Goal: Task Accomplishment & Management: Manage account settings

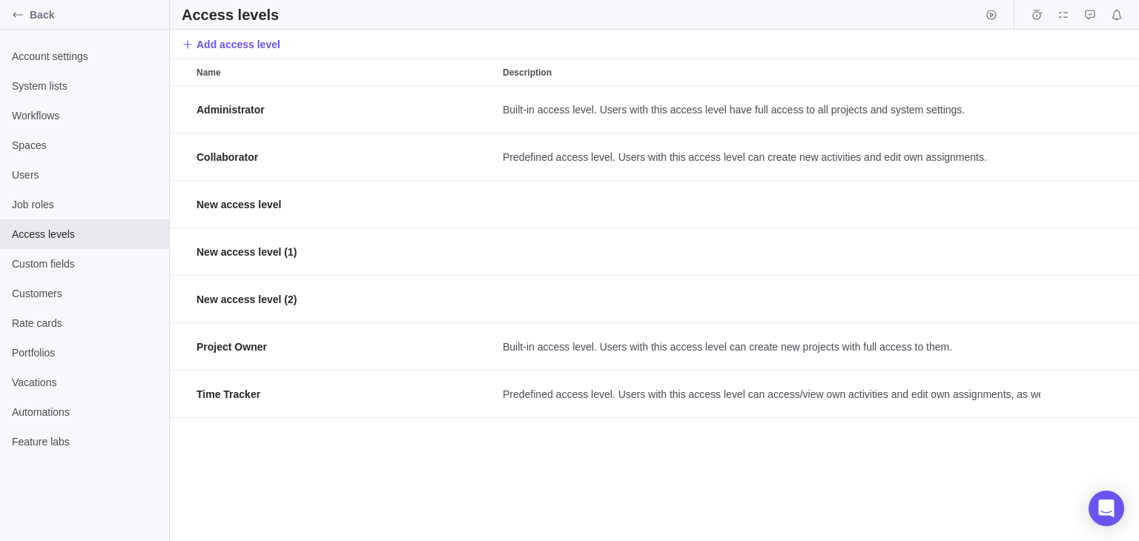
scroll to position [444, 958]
click at [69, 272] on div "Custom fields" at bounding box center [84, 264] width 169 height 30
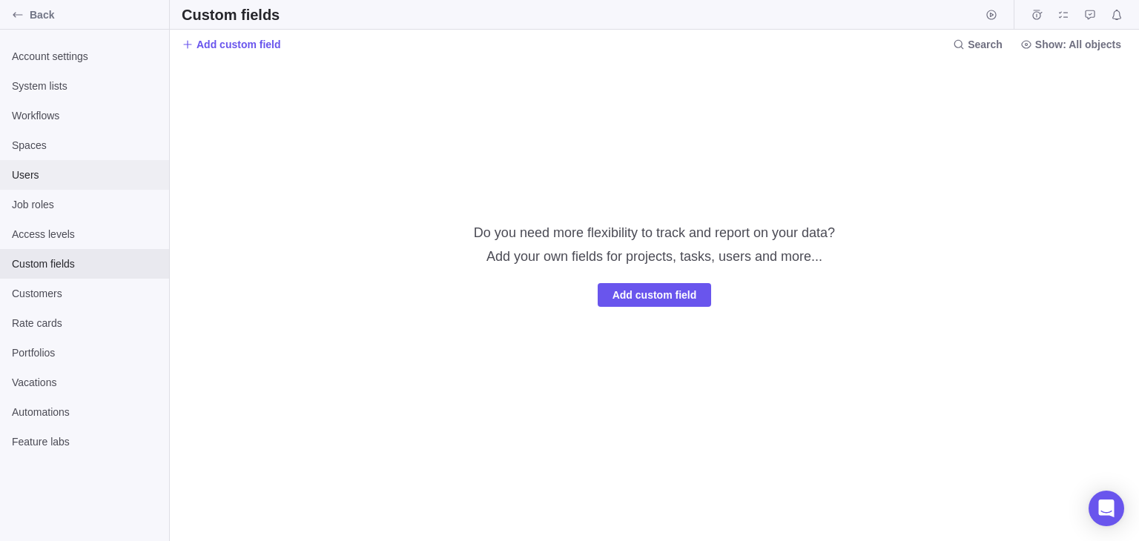
click at [112, 184] on div "Users" at bounding box center [84, 175] width 169 height 30
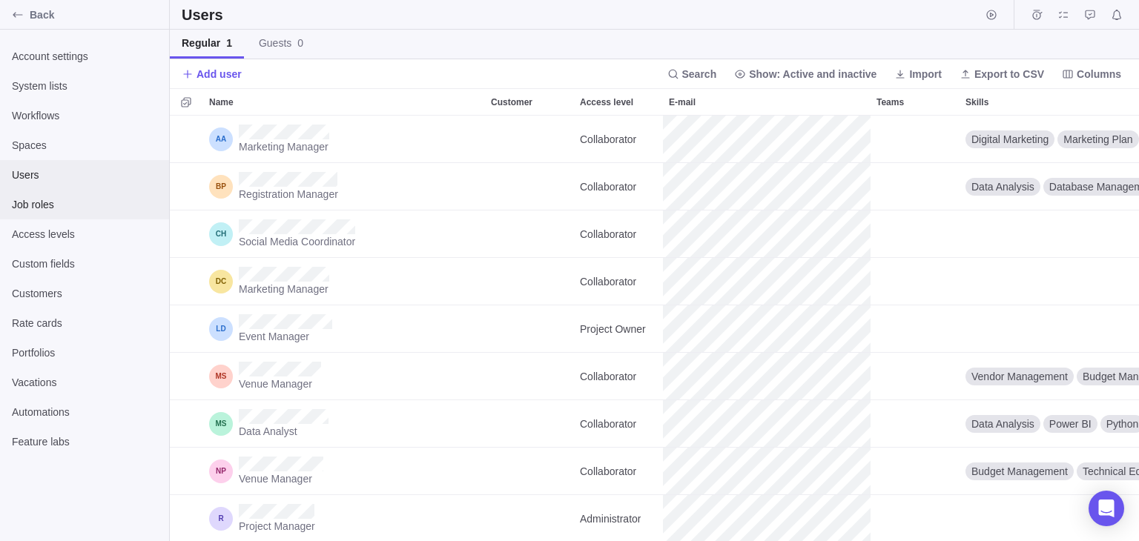
scroll to position [414, 958]
click at [15, 21] on div "Back" at bounding box center [18, 15] width 24 height 24
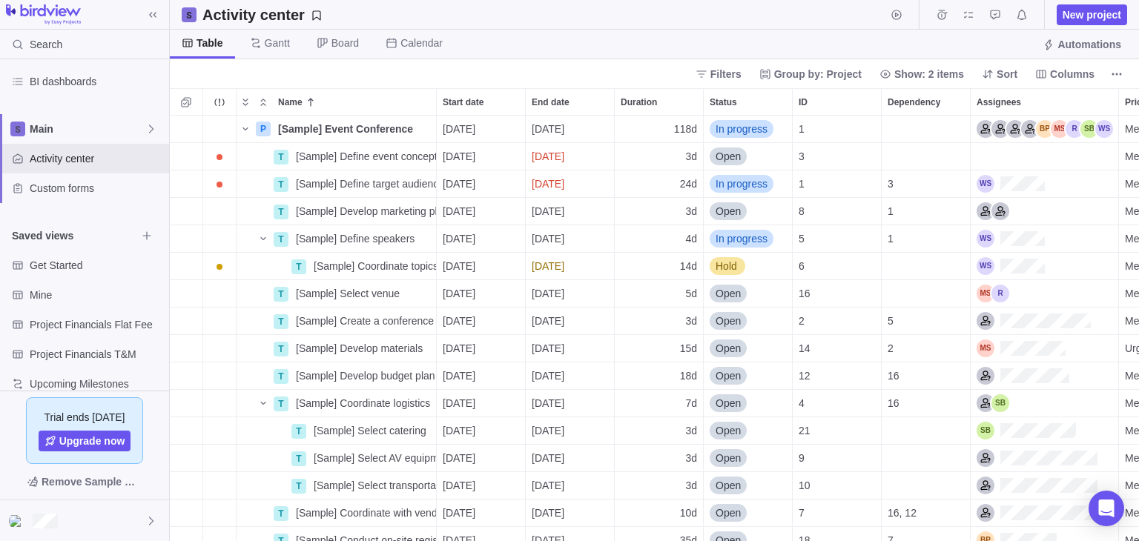
scroll to position [172, 0]
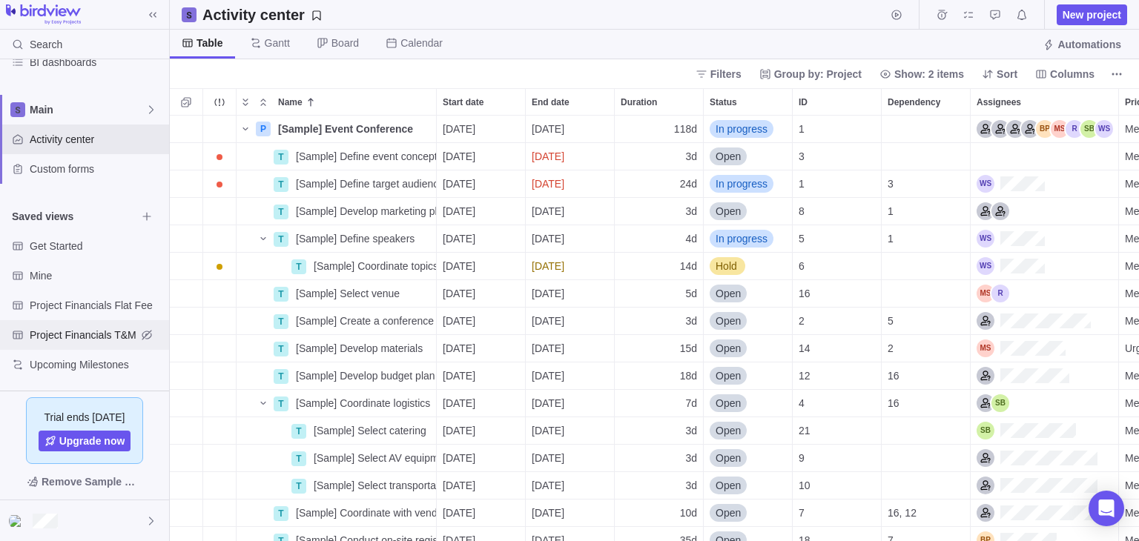
click at [78, 332] on span "Project Financials T&M" at bounding box center [83, 335] width 107 height 15
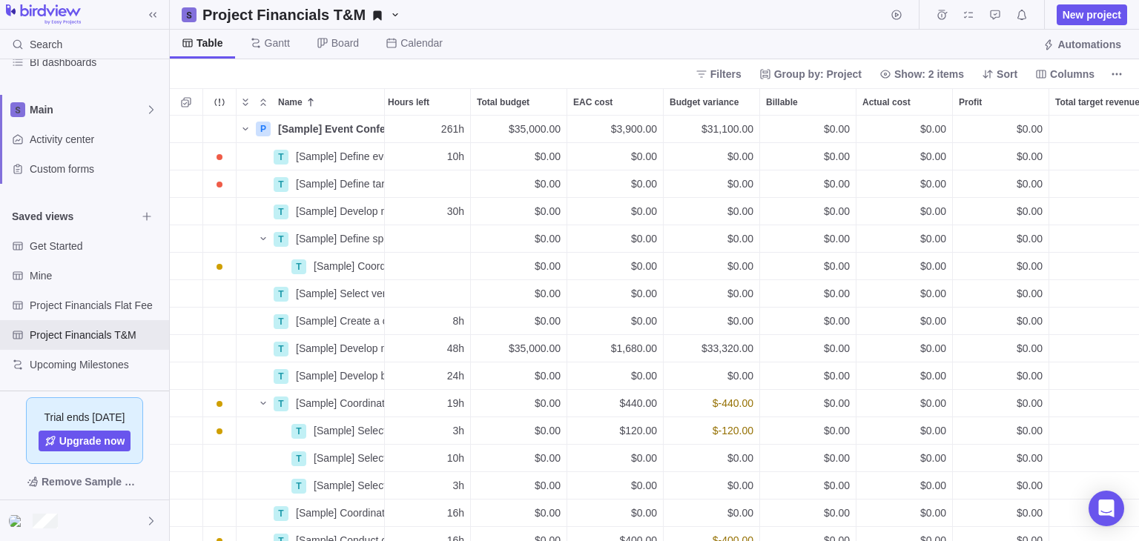
scroll to position [0, 0]
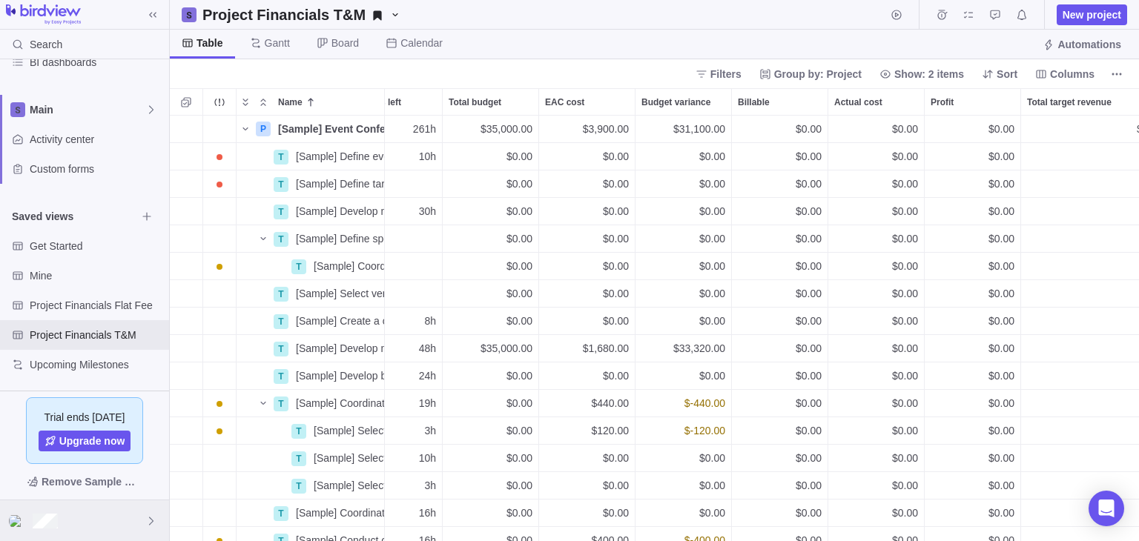
click at [19, 518] on img at bounding box center [18, 521] width 18 height 12
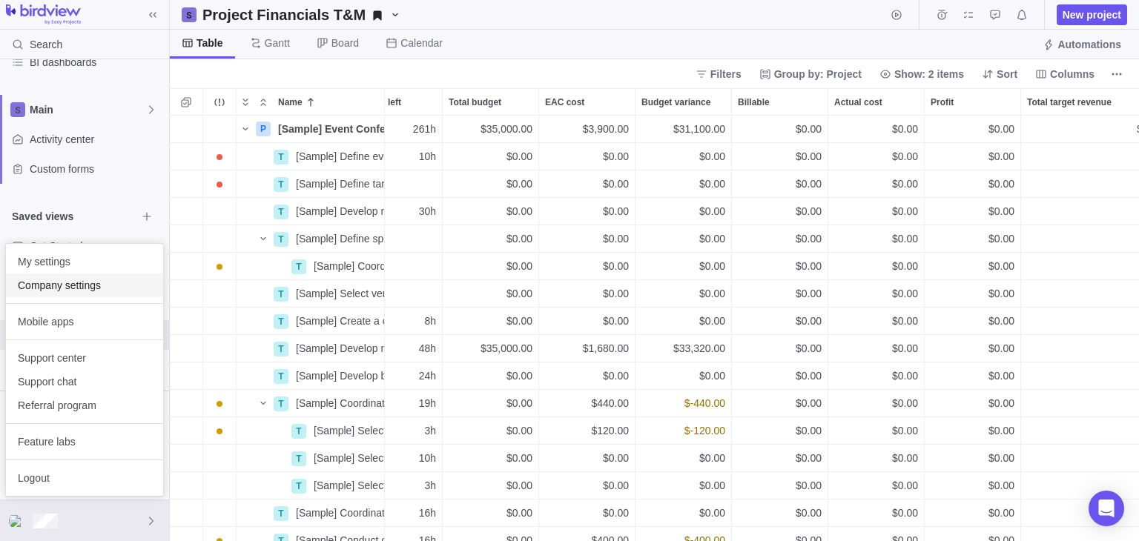
click at [70, 282] on span "Company settings" at bounding box center [84, 285] width 133 height 15
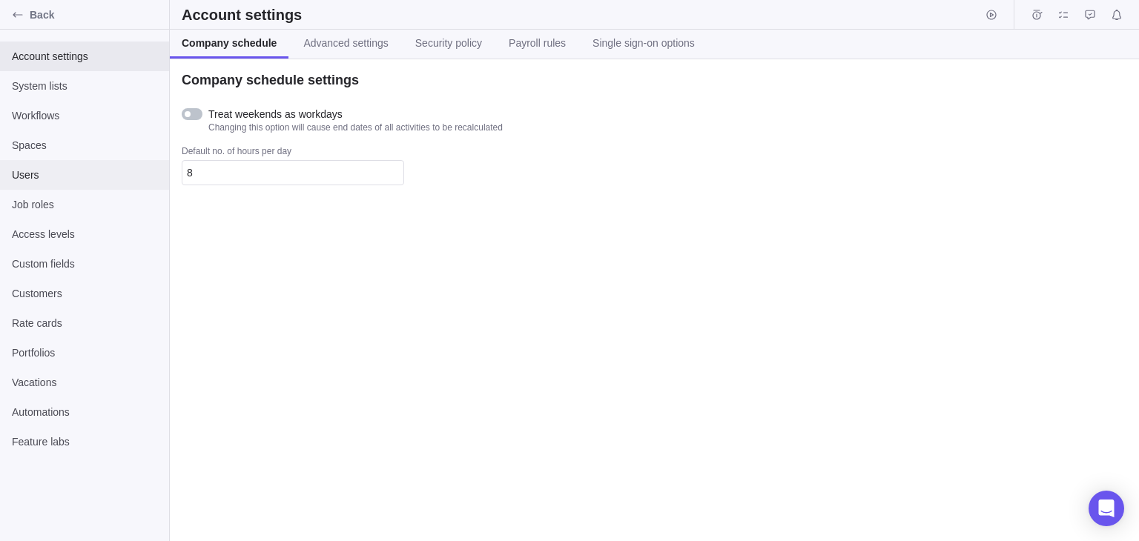
click at [20, 170] on span "Users" at bounding box center [84, 175] width 145 height 15
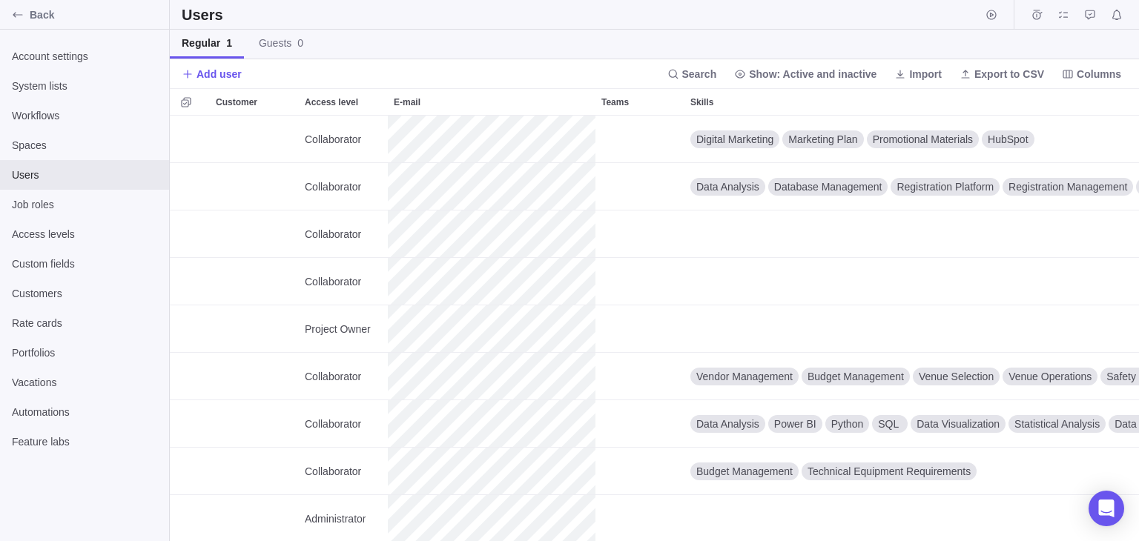
scroll to position [0, 447]
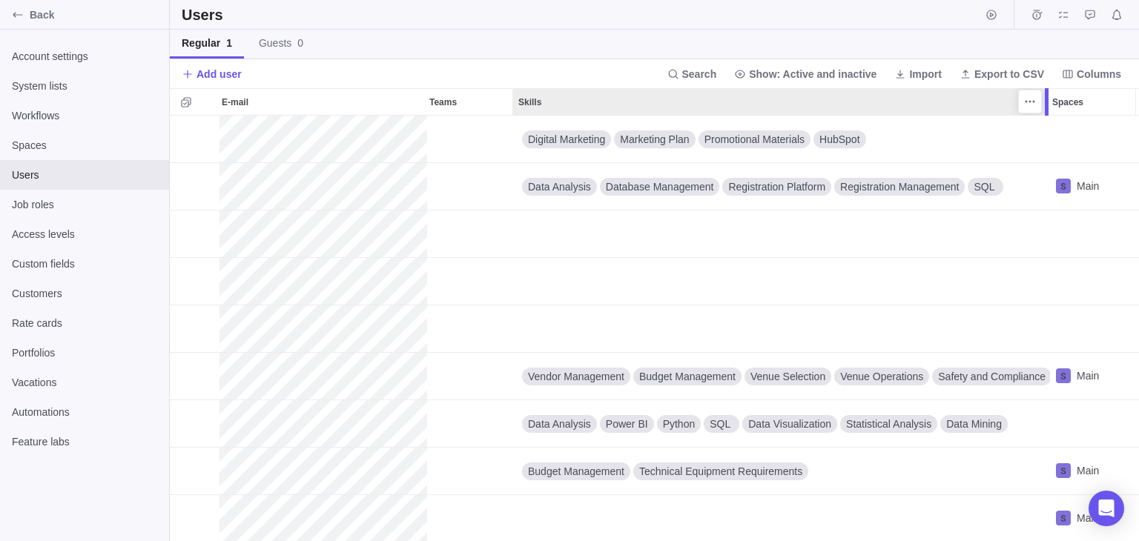
click at [1046, 103] on div at bounding box center [1047, 101] width 4 height 27
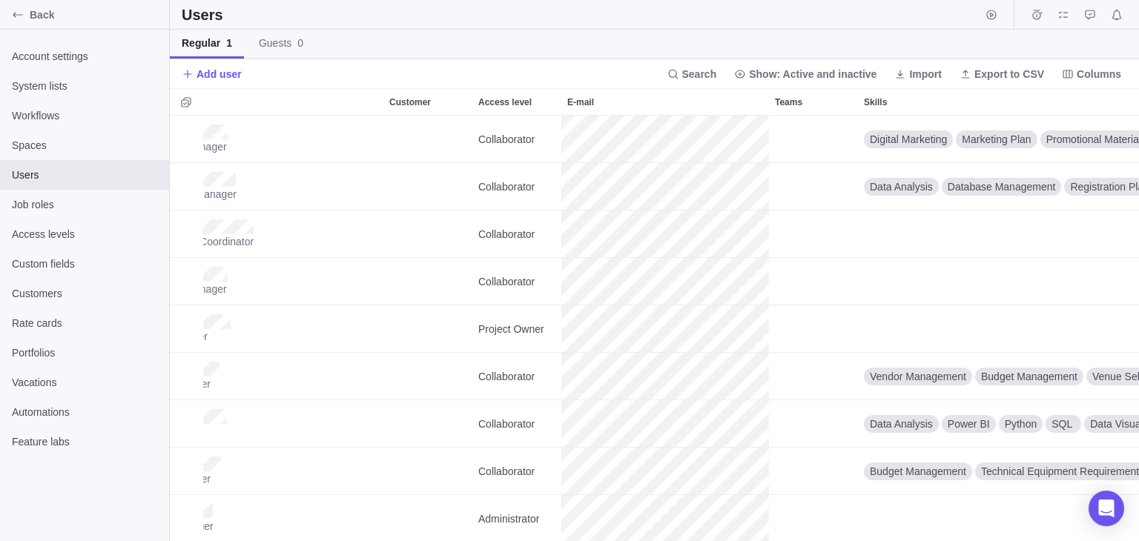
scroll to position [0, 0]
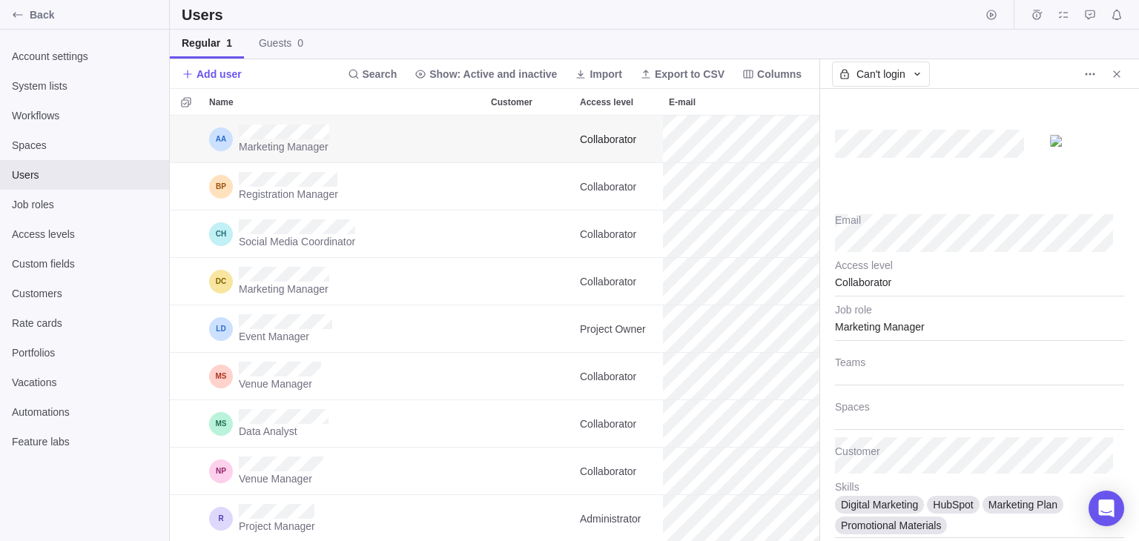
scroll to position [12, 11]
click at [961, 172] on div at bounding box center [979, 148] width 289 height 89
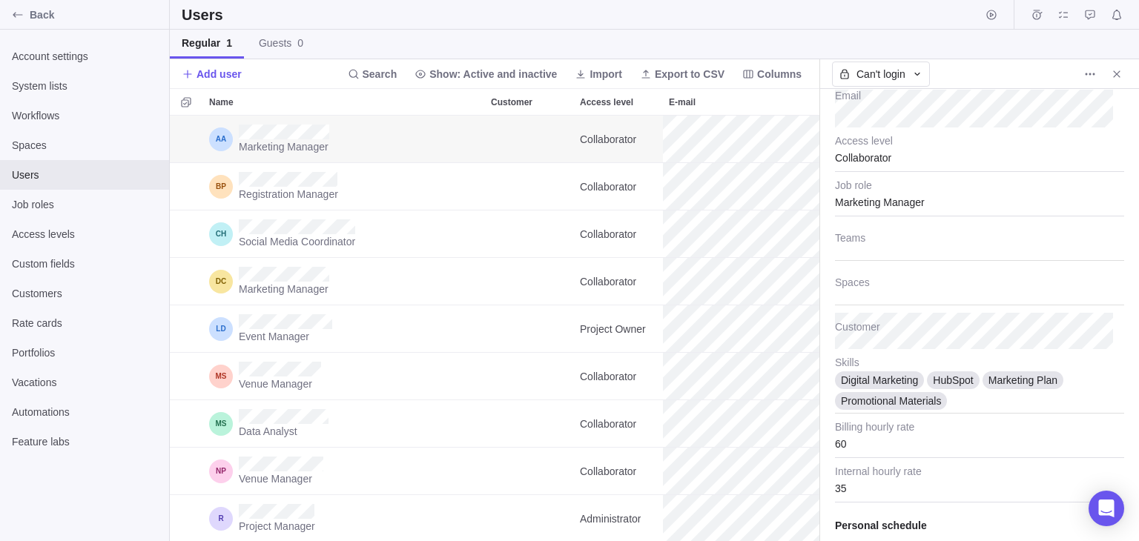
scroll to position [119, 0]
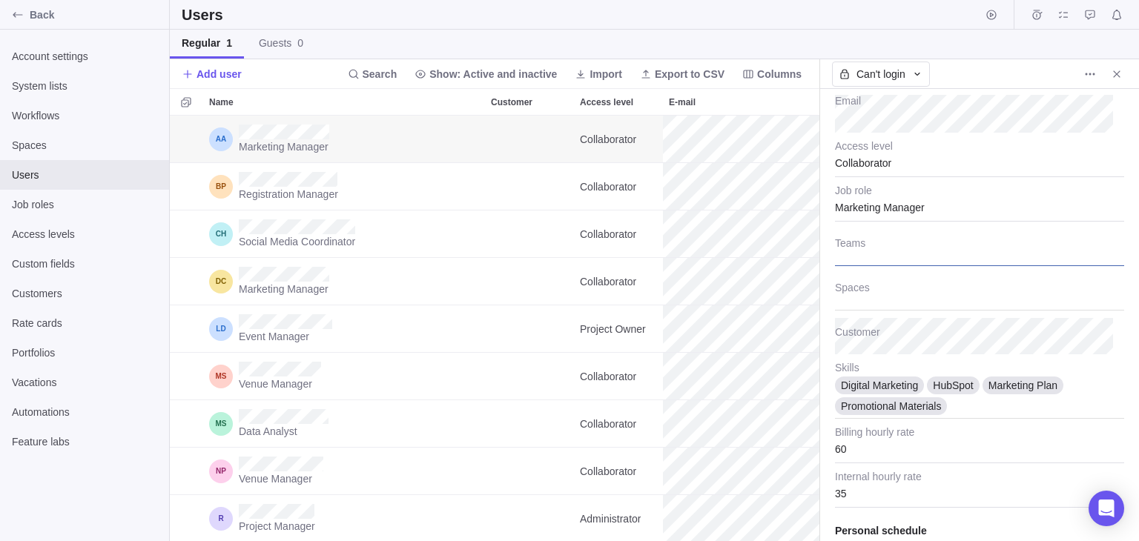
click at [872, 232] on div at bounding box center [979, 247] width 289 height 37
click at [856, 242] on input "text" at bounding box center [895, 243] width 110 height 18
click at [825, 222] on div "Email Collaborator Access level Marketing Manager Job role Type to search or ad…" at bounding box center [979, 315] width 319 height 452
click at [821, 219] on div "Email Collaborator Access level Marketing Manager Job role Teams Spaces Custome…" at bounding box center [979, 315] width 319 height 452
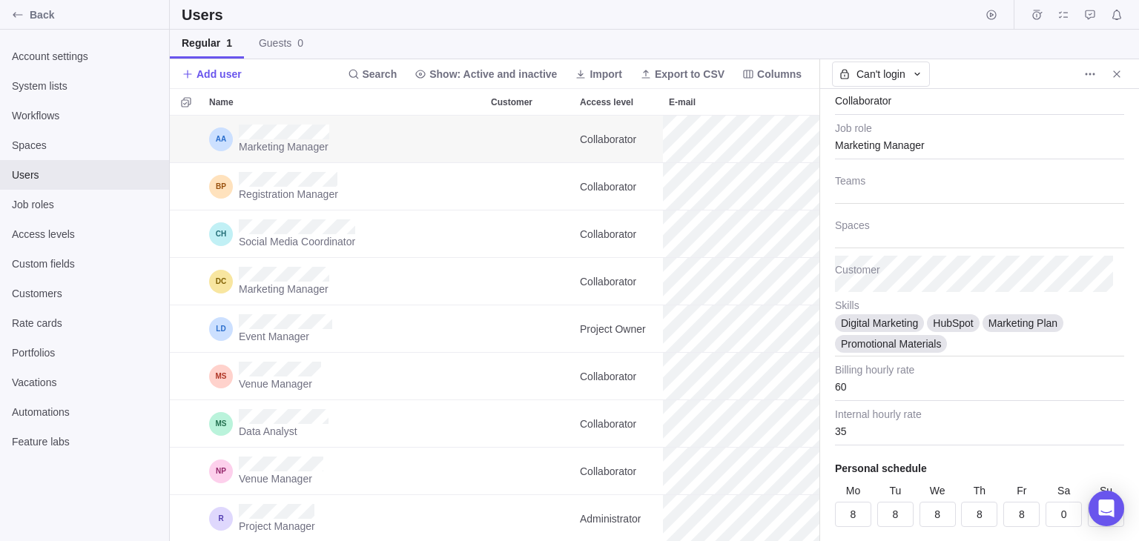
scroll to position [226, 0]
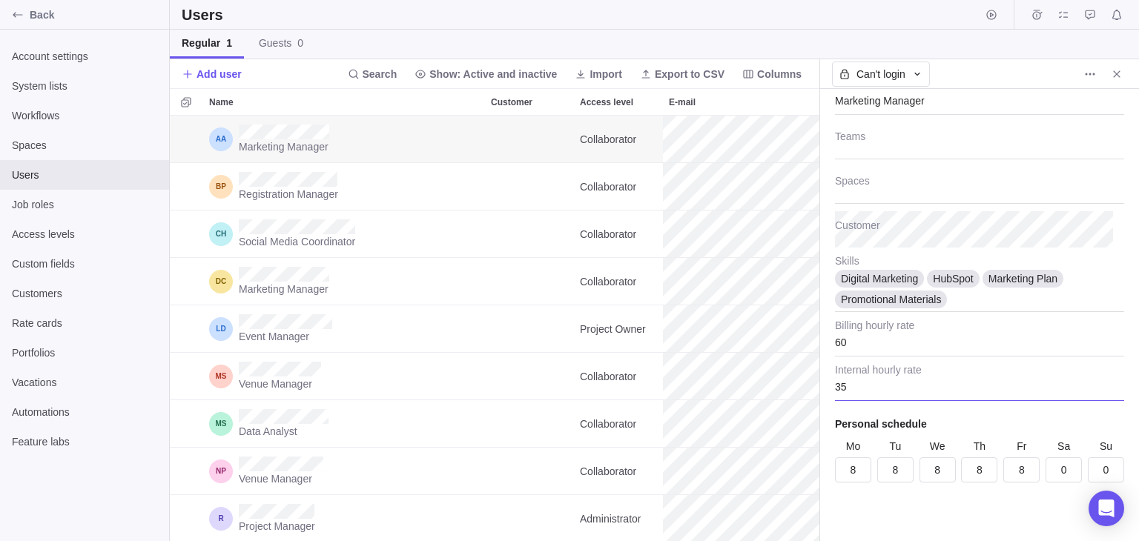
click at [857, 397] on input "35" at bounding box center [979, 382] width 289 height 37
click at [855, 402] on div "Email Collaborator Access level Marketing Manager Job role Teams Spaces Custome…" at bounding box center [979, 315] width 319 height 452
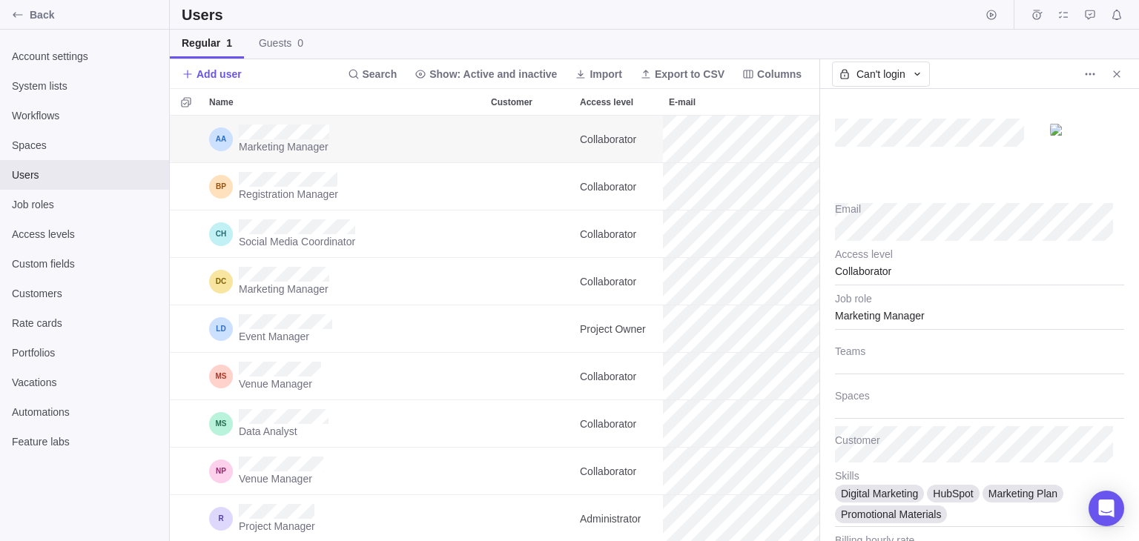
scroll to position [0, 0]
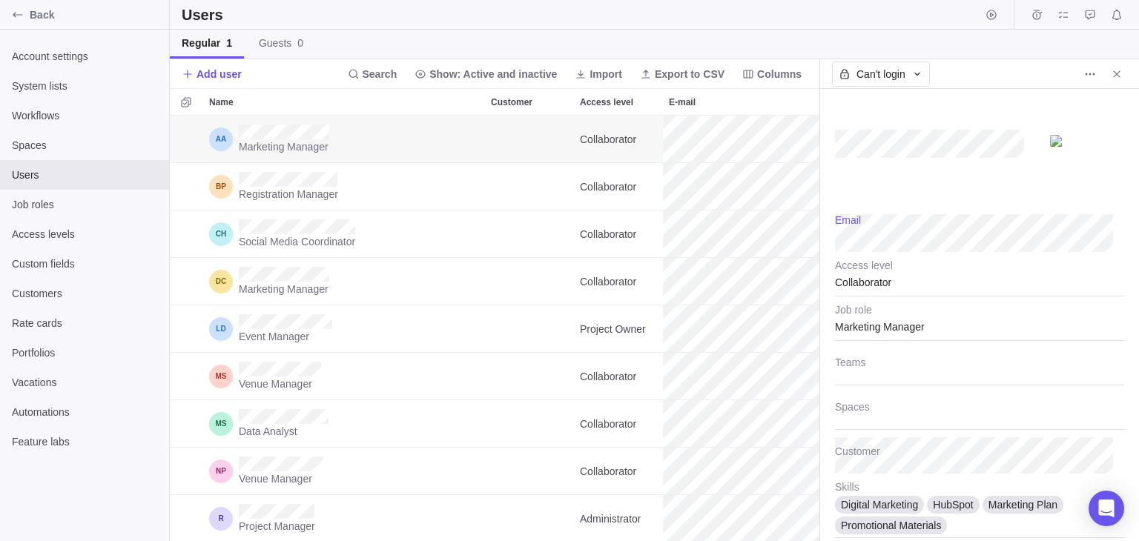
click at [851, 196] on div at bounding box center [979, 148] width 289 height 119
click at [884, 180] on div at bounding box center [979, 148] width 289 height 89
click at [1112, 72] on icon "Close" at bounding box center [1117, 74] width 12 height 12
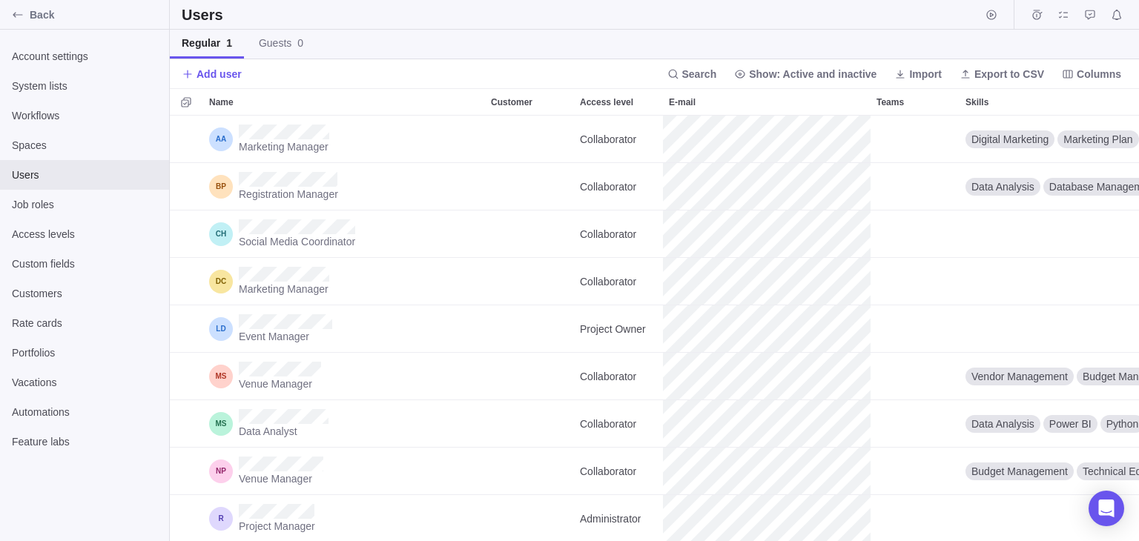
scroll to position [414, 958]
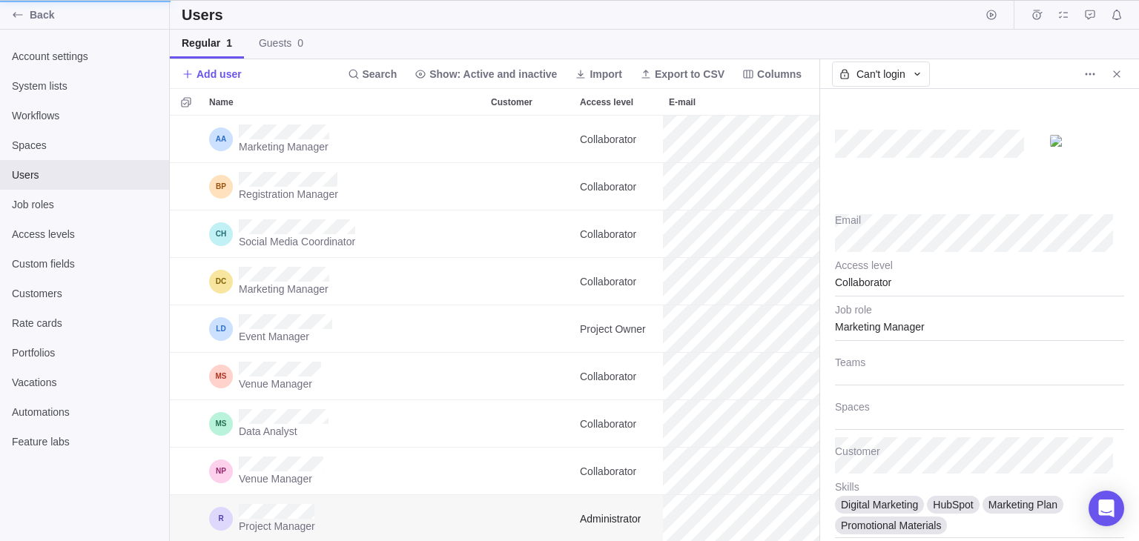
scroll to position [12, 11]
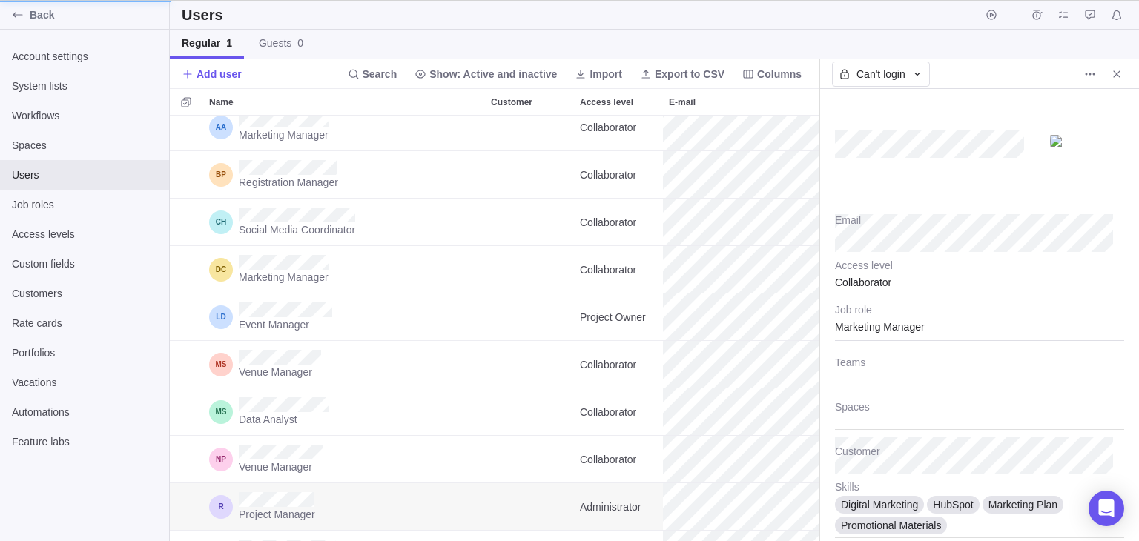
type textarea "x"
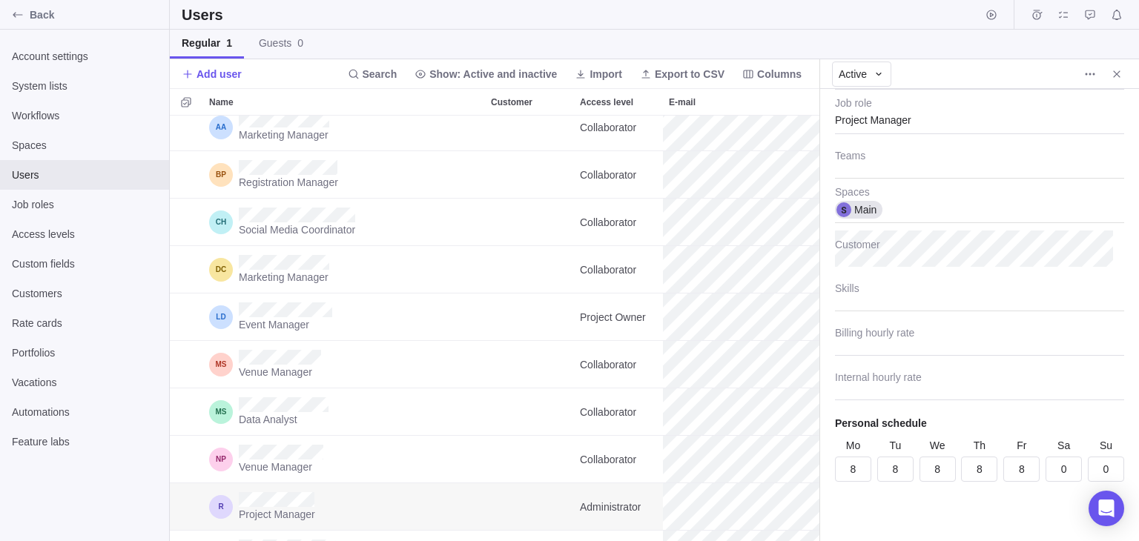
scroll to position [0, 0]
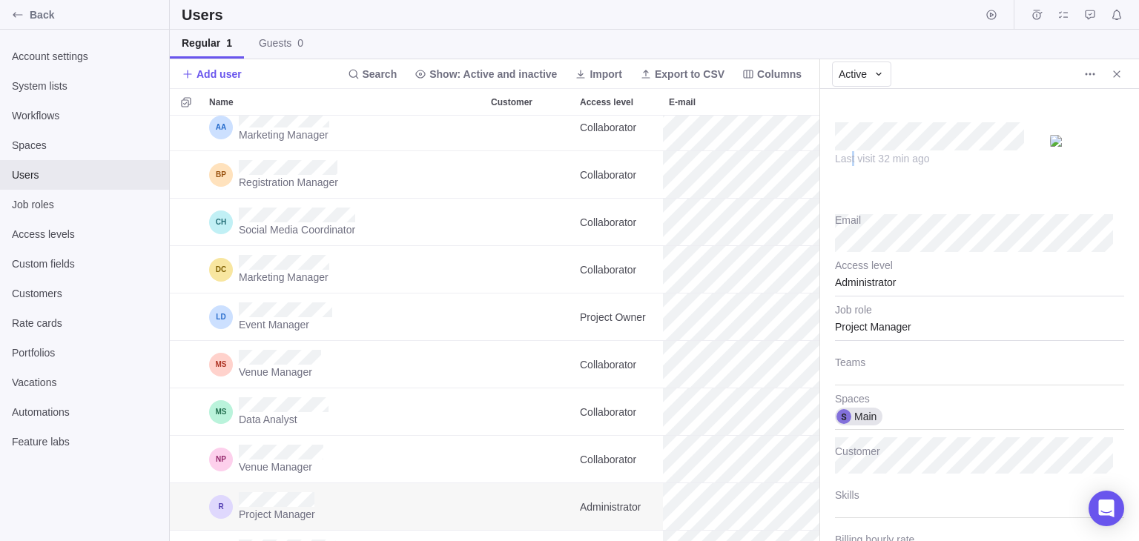
click at [850, 158] on div "Last visit 32 min ago" at bounding box center [935, 158] width 200 height 15
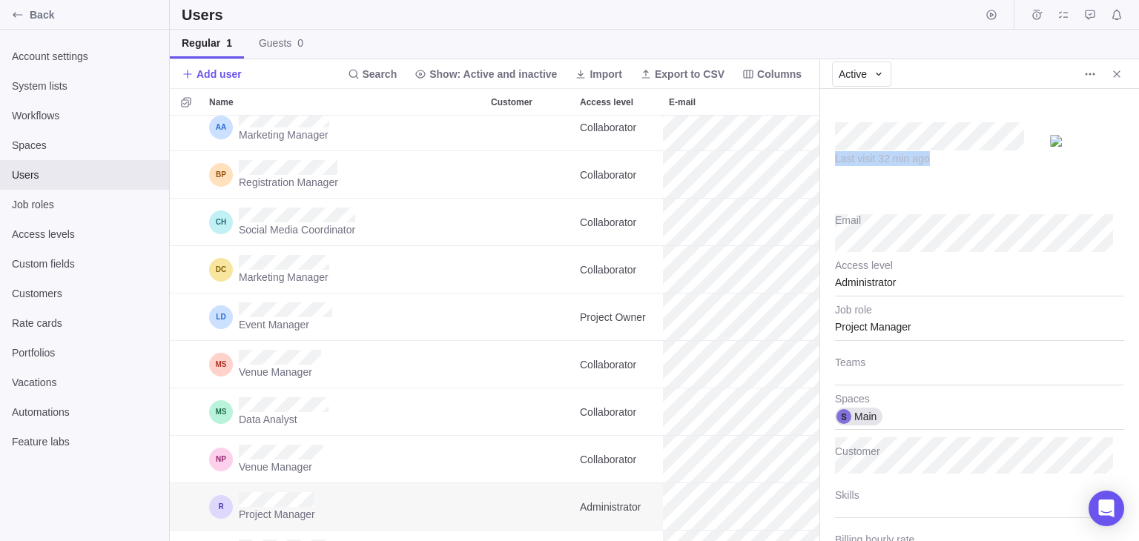
click at [839, 170] on div "Last visit 32 min ago" at bounding box center [979, 148] width 289 height 89
type textarea "x"
type input "45"
type input "35"
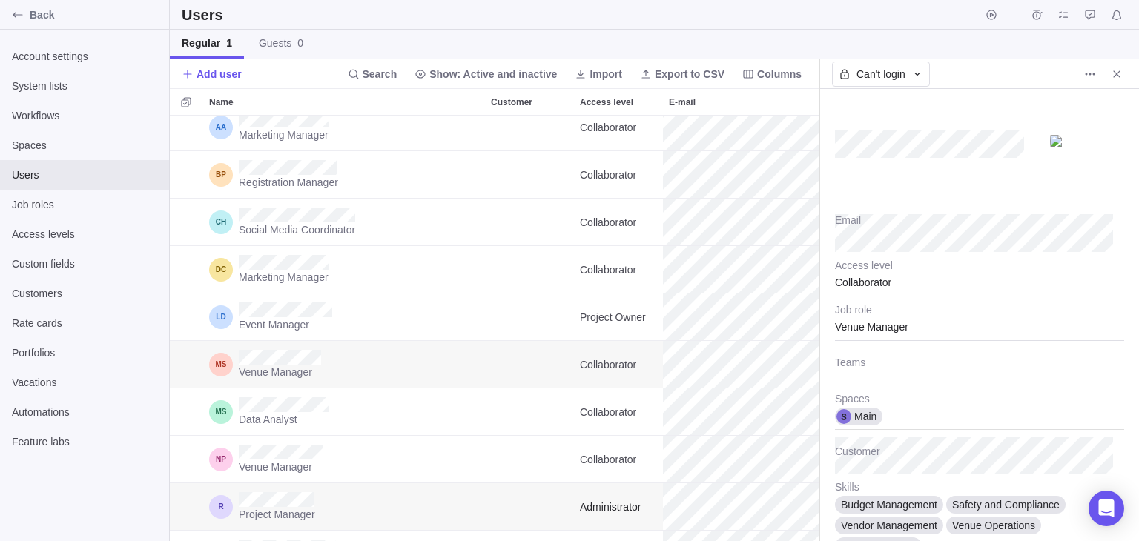
click at [326, 509] on div "Project Manager" at bounding box center [344, 506] width 282 height 47
click at [1002, 381] on div at bounding box center [979, 366] width 289 height 37
type textarea "x"
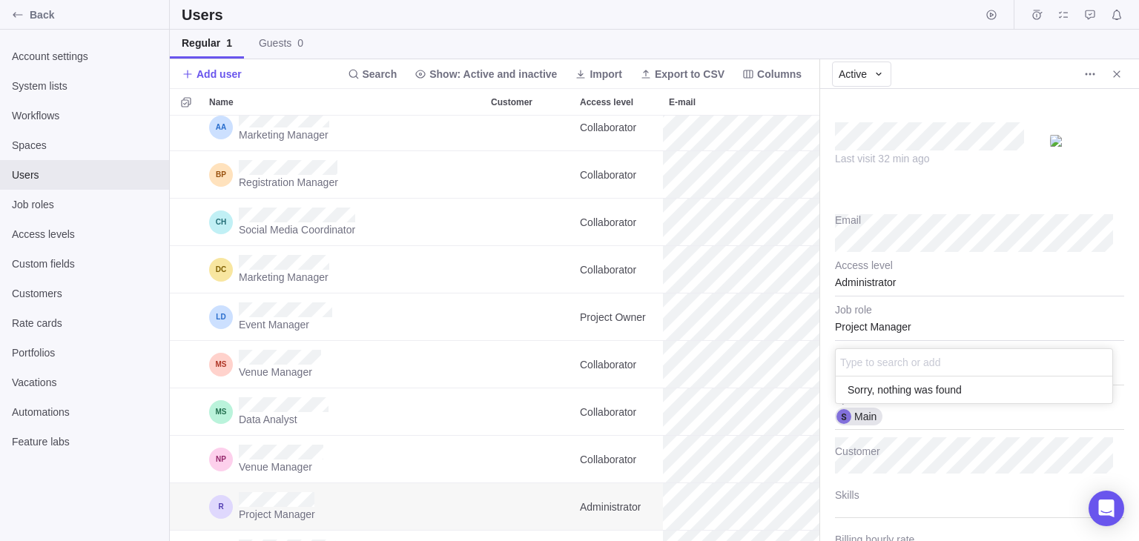
click at [818, 432] on body "Back Account settings System lists Workflows Spaces Users Job roles Access leve…" at bounding box center [569, 270] width 1139 height 541
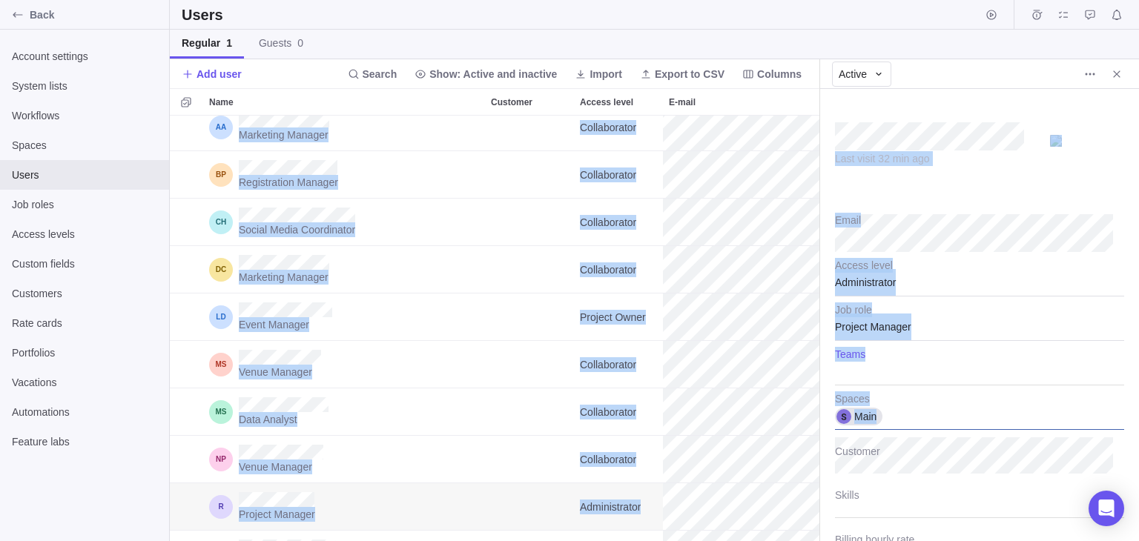
click at [959, 401] on div "Main" at bounding box center [979, 411] width 289 height 37
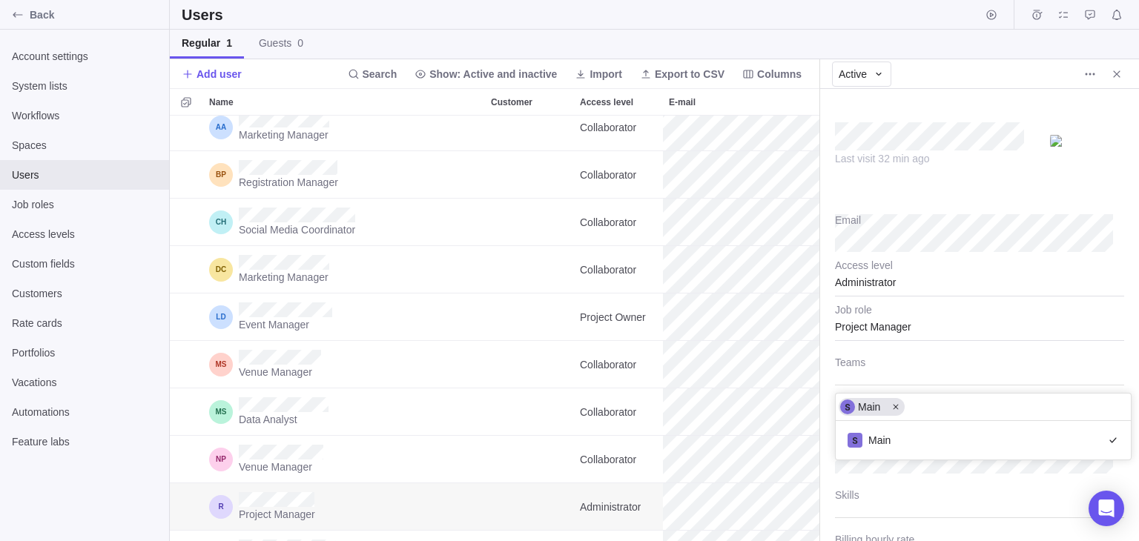
scroll to position [27, 284]
click at [815, 487] on body "Back Account settings System lists Workflows Spaces Users Job roles Access leve…" at bounding box center [569, 270] width 1139 height 541
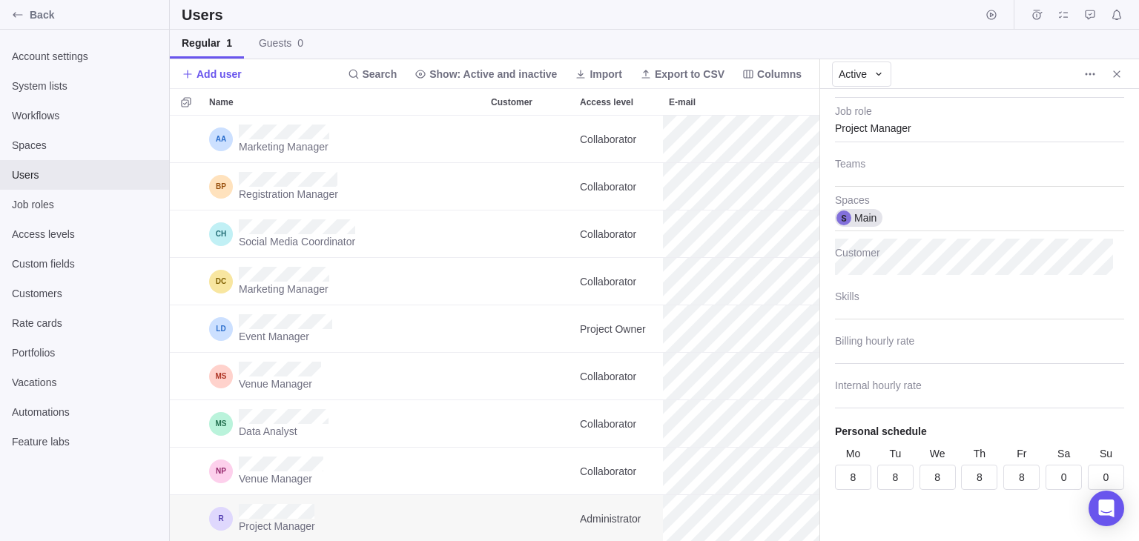
scroll to position [207, 0]
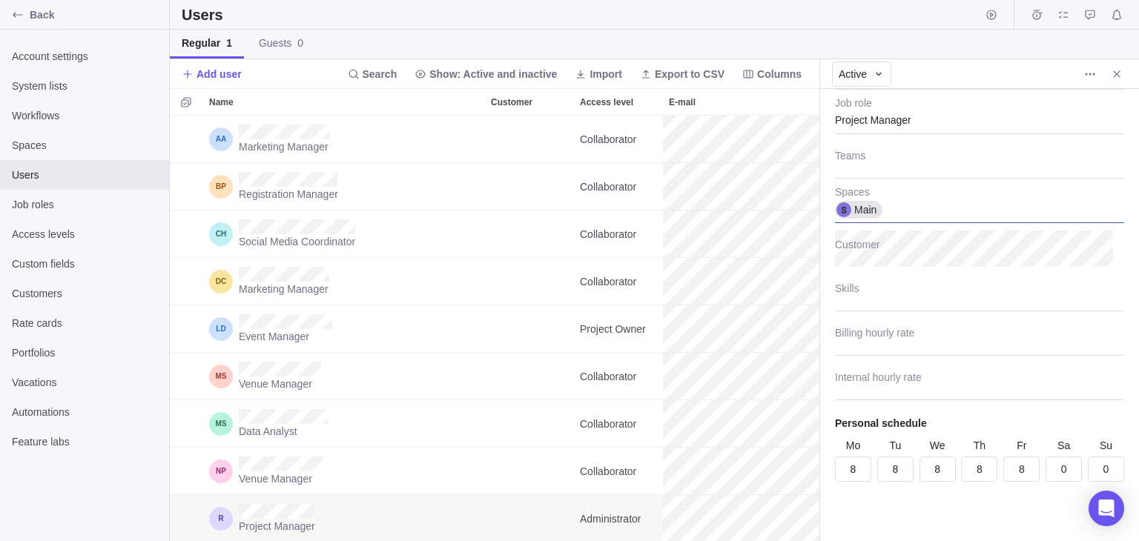
click at [937, 217] on div "Main" at bounding box center [979, 204] width 289 height 37
click at [945, 300] on div "Last visit 32 min ago Email Administrator Access level Project Manager Job role…" at bounding box center [979, 315] width 319 height 452
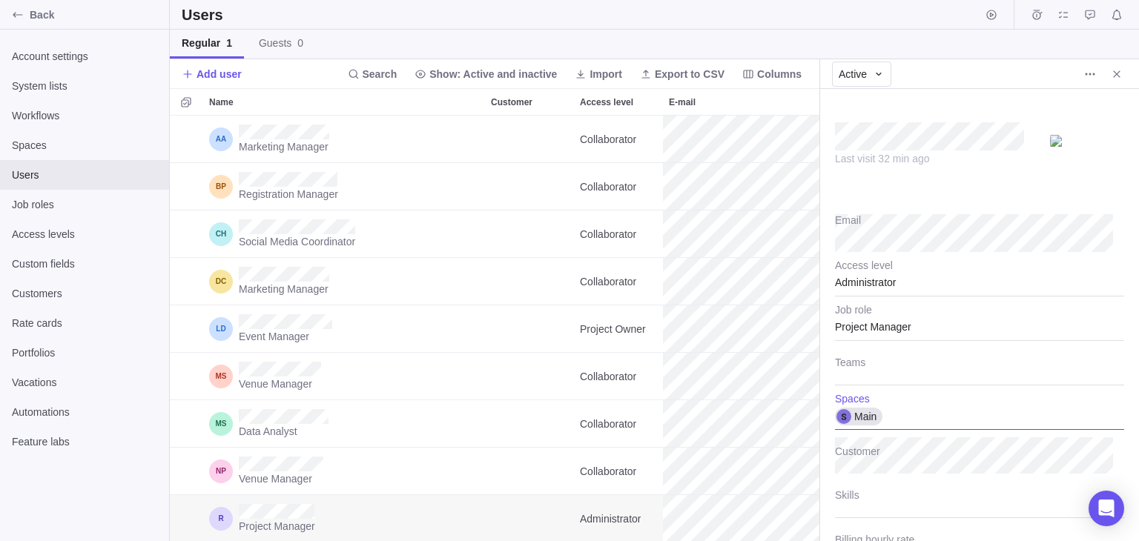
scroll to position [207, 0]
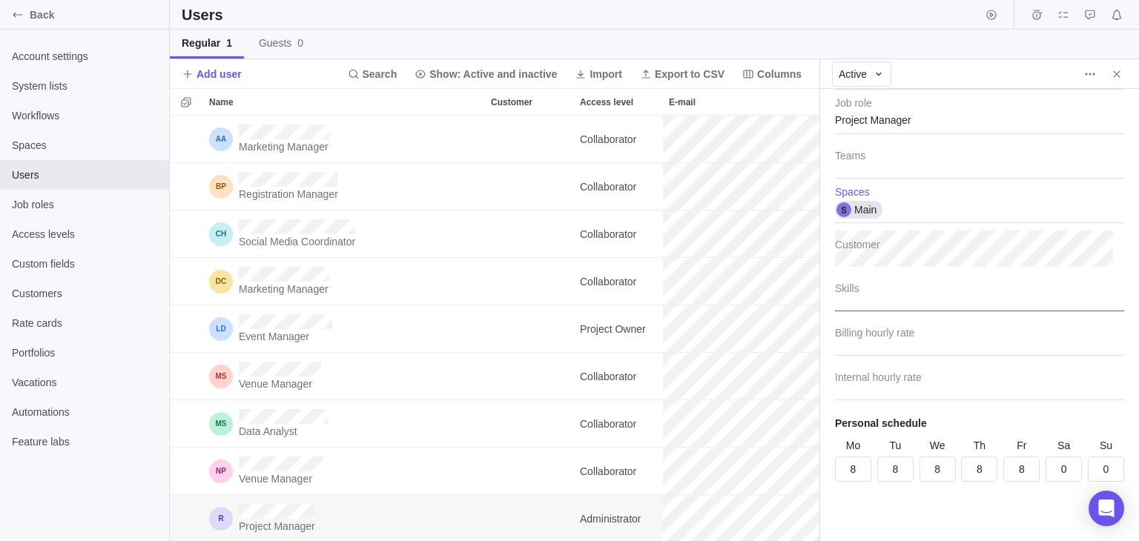
click at [896, 294] on div at bounding box center [979, 292] width 289 height 37
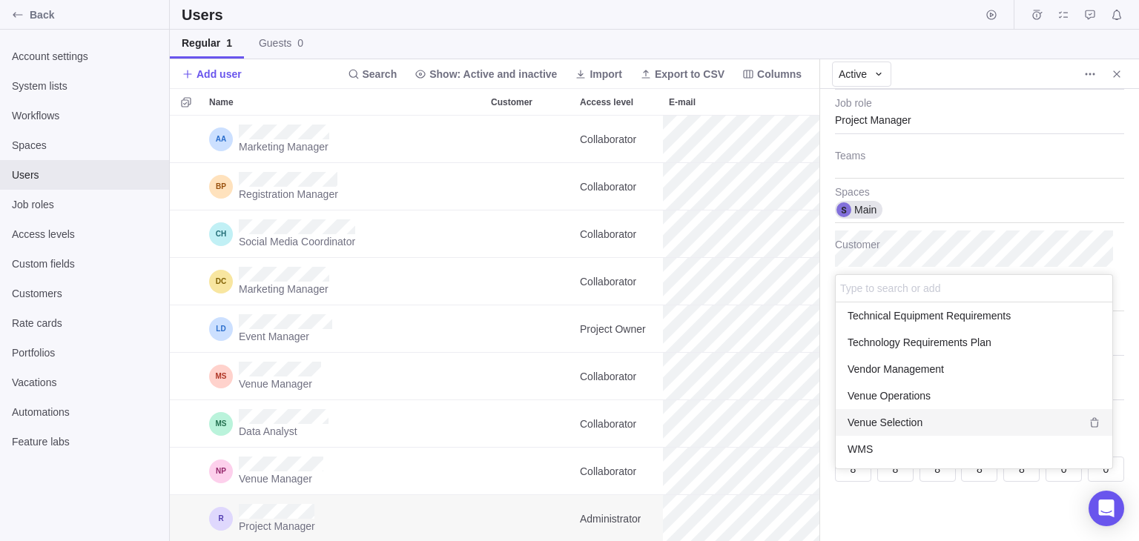
scroll to position [1009, 0]
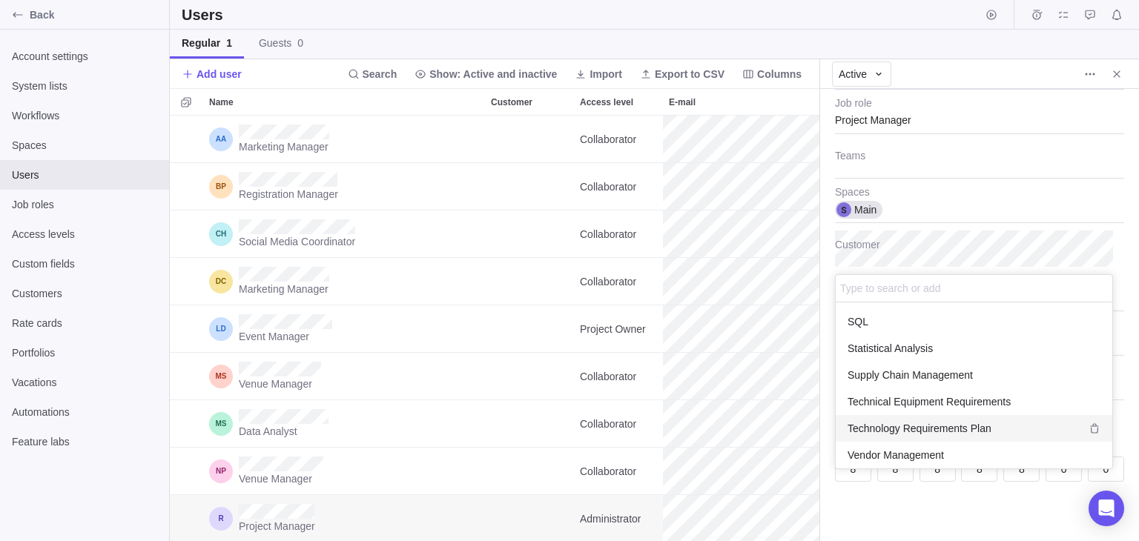
click at [953, 437] on div "Technology Requirements Plan" at bounding box center [974, 428] width 277 height 27
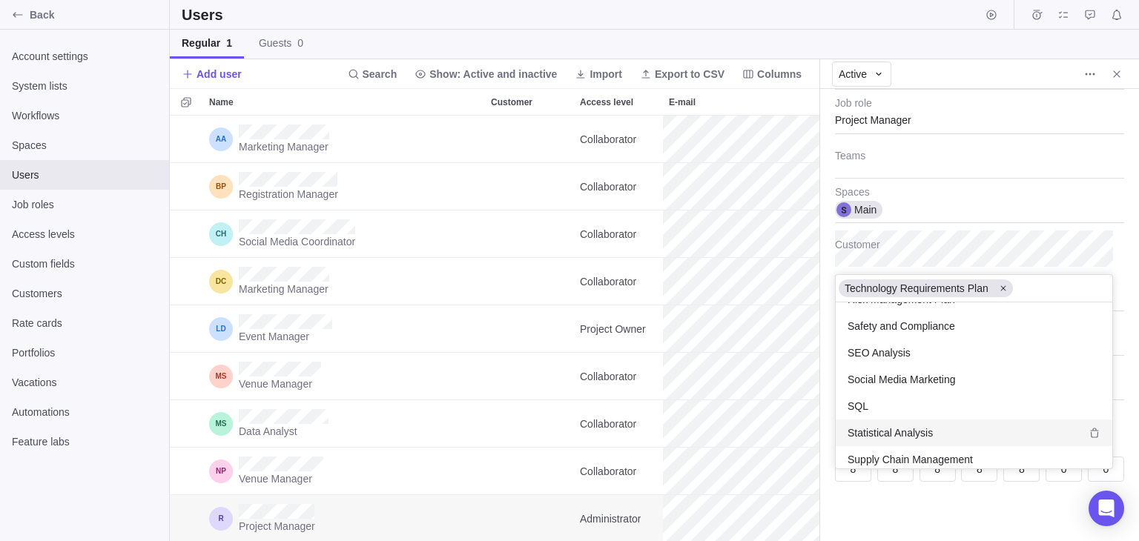
scroll to position [881, 0]
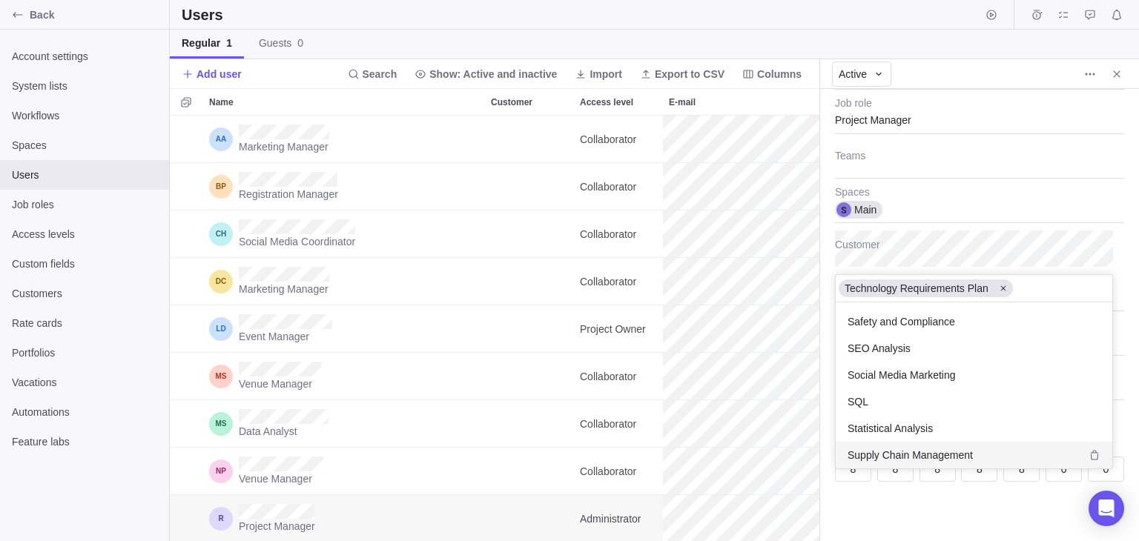
click at [1046, 446] on div "Supply Chain Management" at bounding box center [974, 455] width 277 height 27
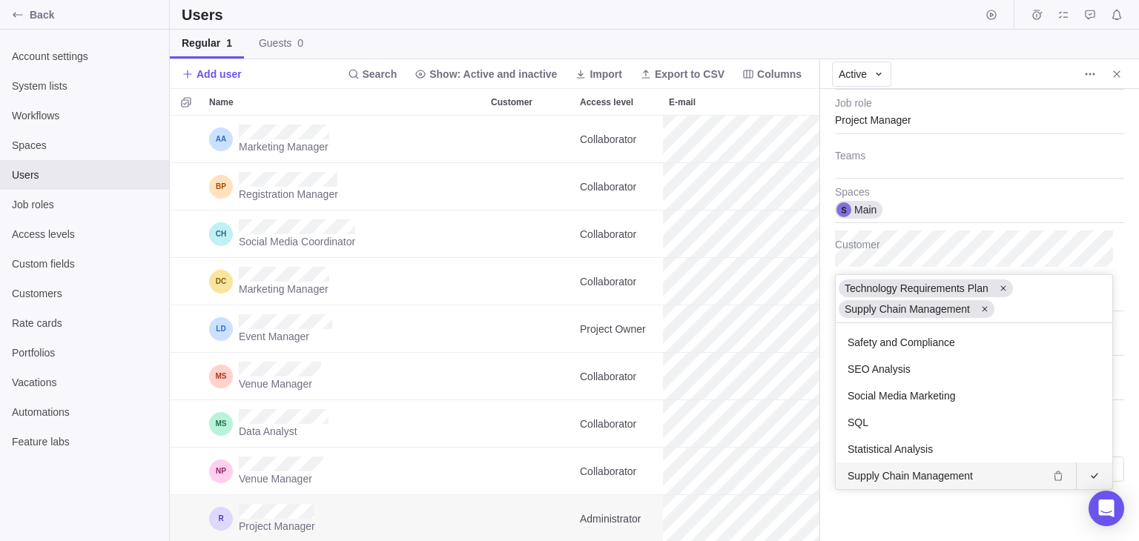
click at [1079, 470] on div "grid" at bounding box center [1074, 476] width 53 height 27
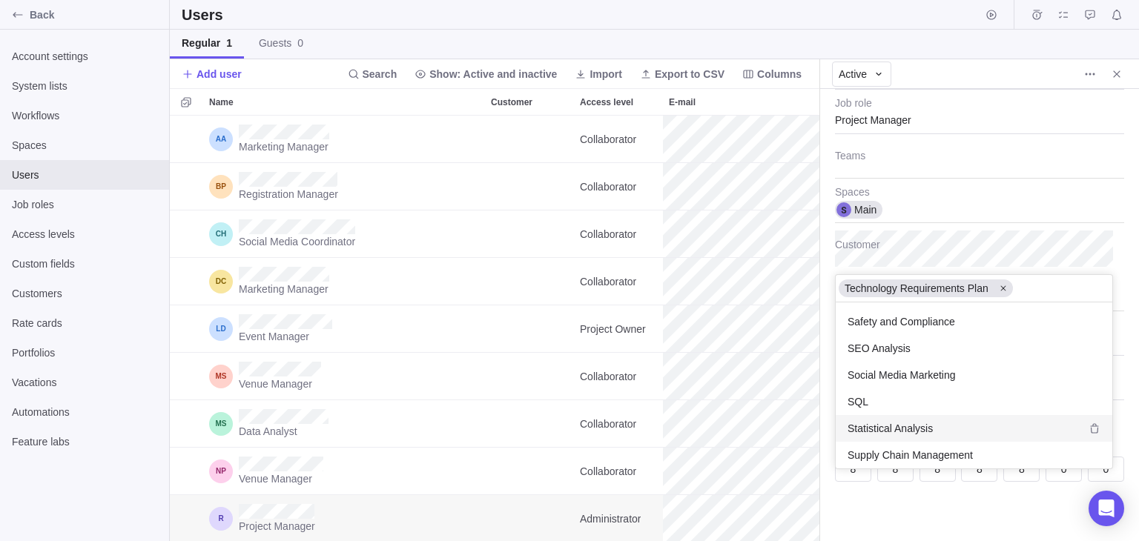
click at [1004, 437] on div "Statistical Analysis" at bounding box center [974, 428] width 277 height 27
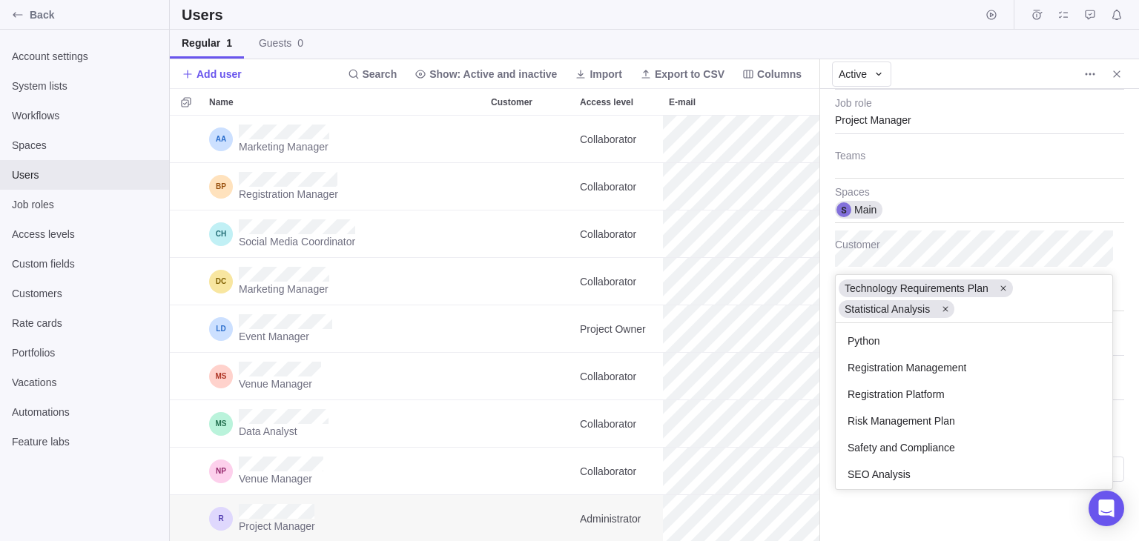
scroll to position [755, 0]
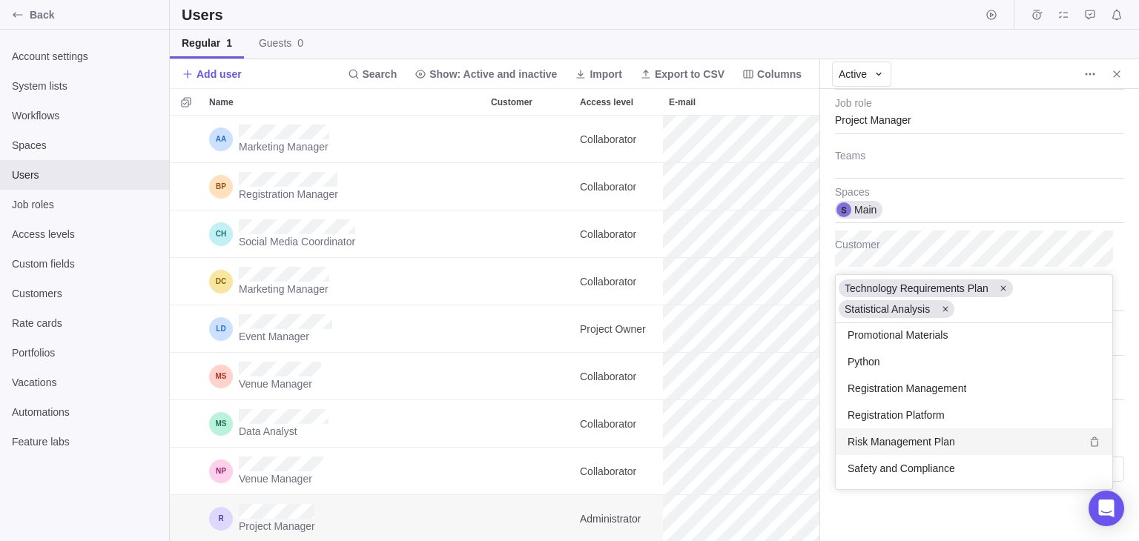
click at [1016, 440] on div "Risk Management Plan" at bounding box center [974, 442] width 277 height 27
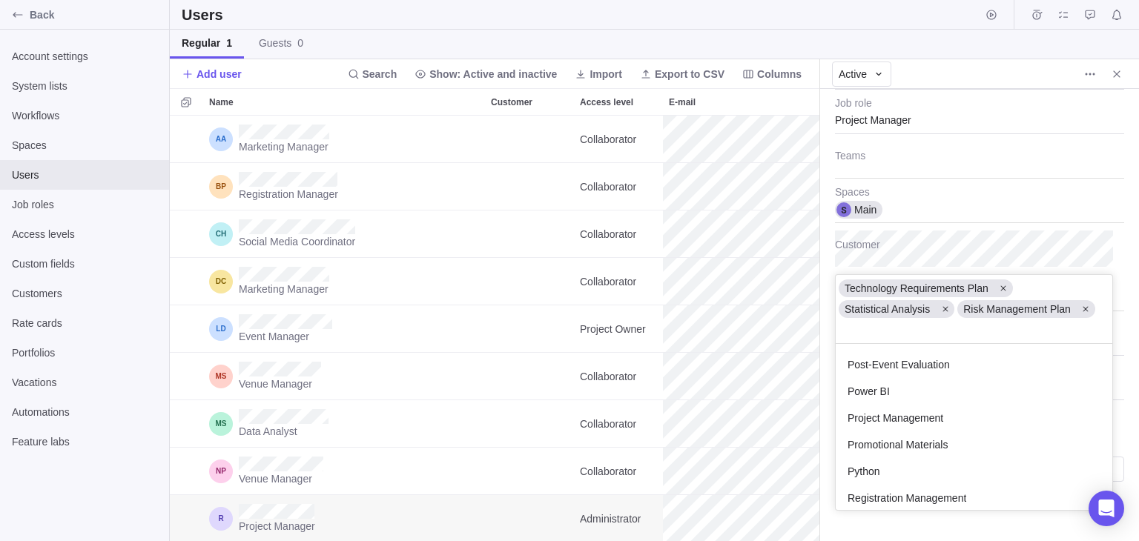
scroll to position [645, 0]
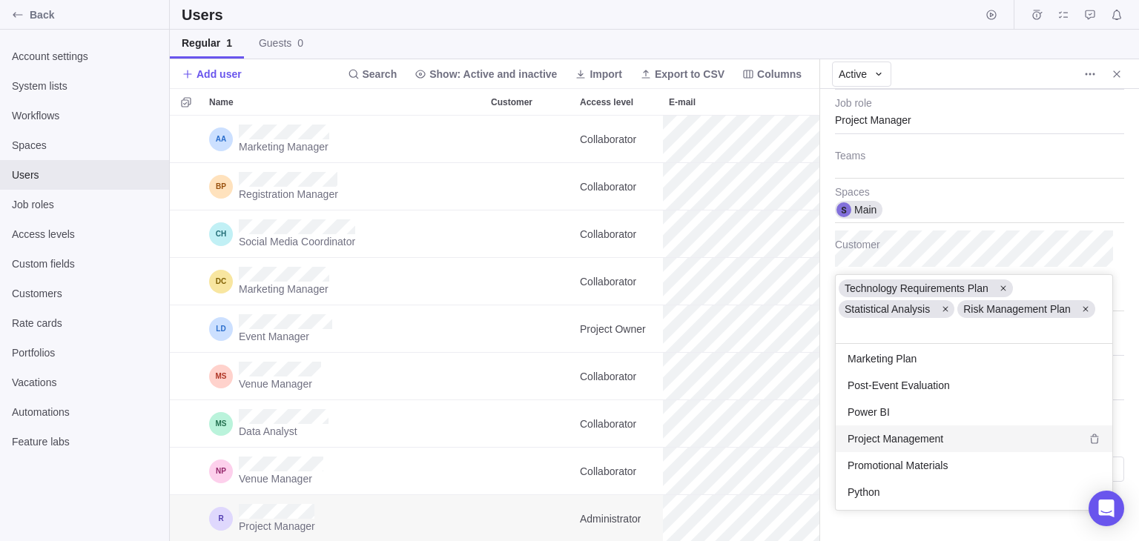
click at [1047, 426] on div "Project Management" at bounding box center [974, 439] width 277 height 27
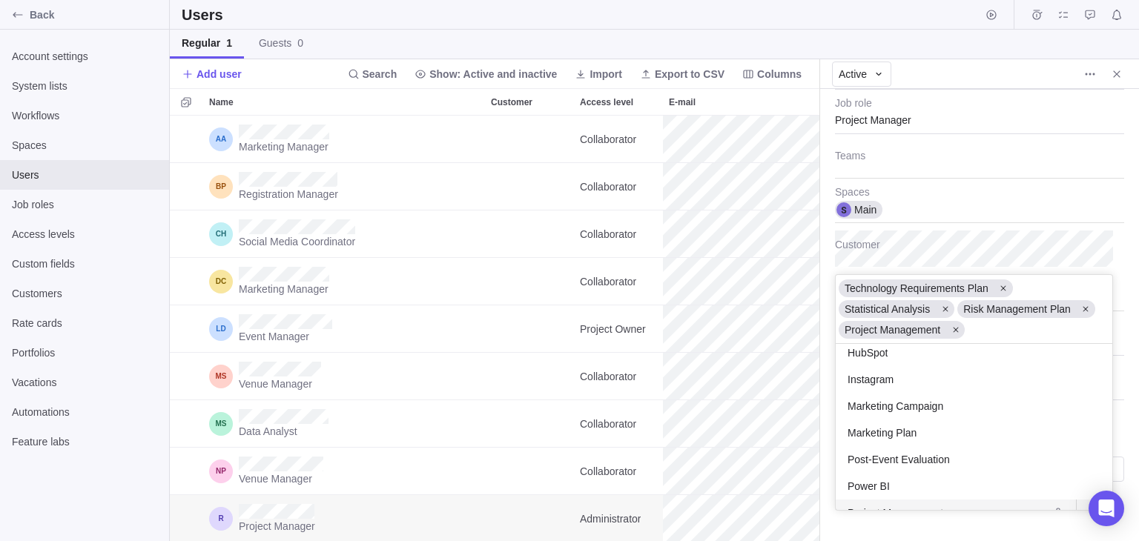
scroll to position [560, 0]
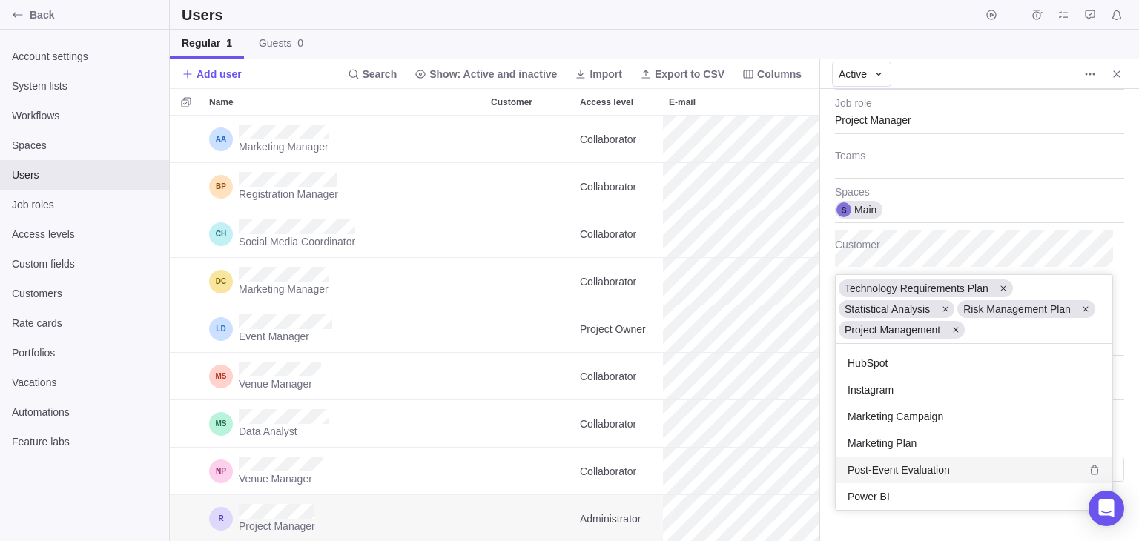
click at [975, 471] on div "Post-Event Evaluation" at bounding box center [974, 470] width 277 height 27
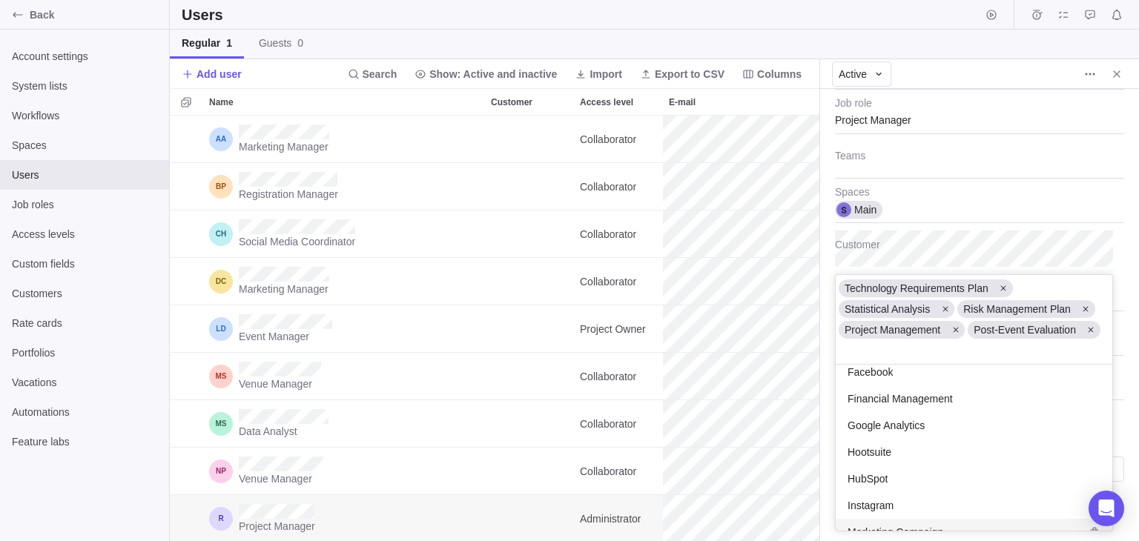
scroll to position [461, 0]
click at [1038, 397] on div "Financial Management" at bounding box center [974, 403] width 277 height 27
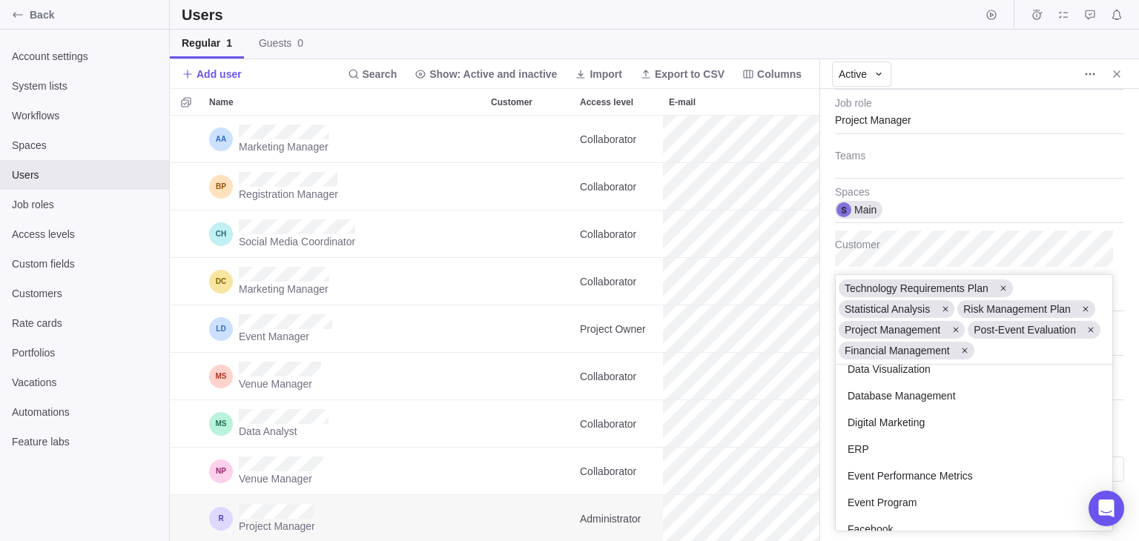
scroll to position [293, 0]
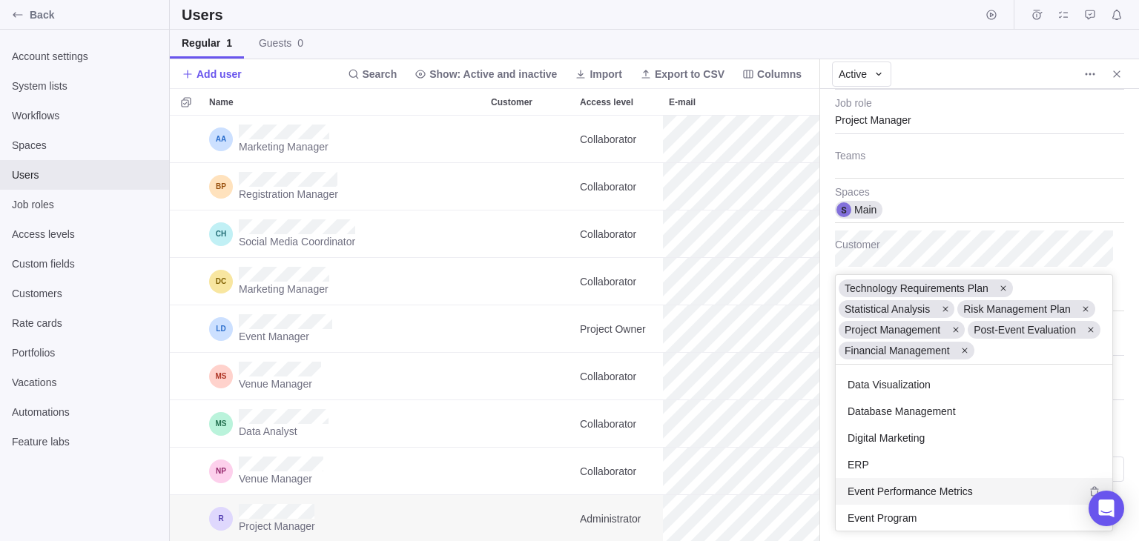
click at [1025, 490] on div "Event Performance Metrics" at bounding box center [974, 491] width 277 height 27
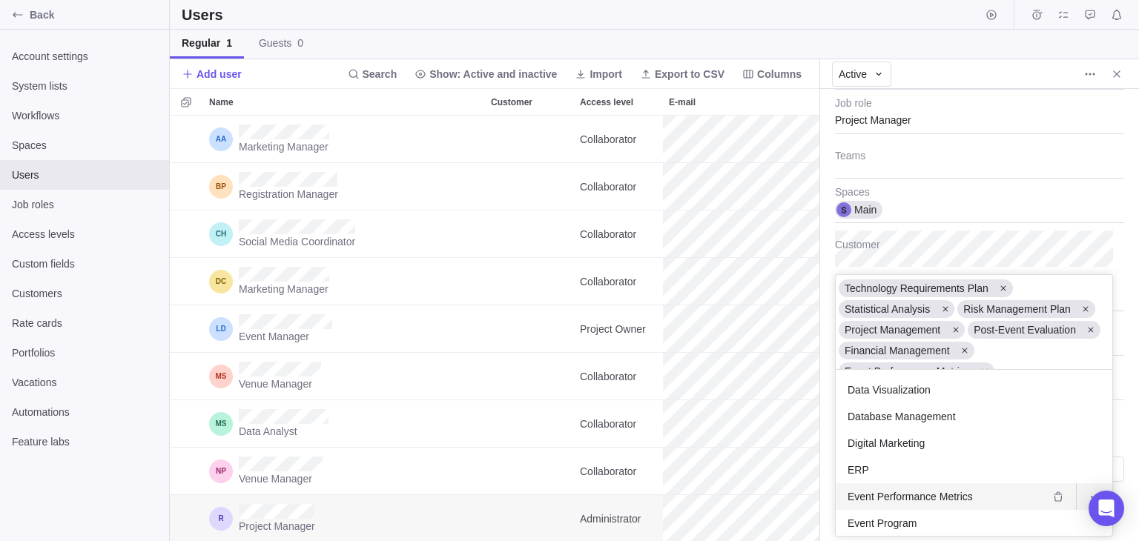
scroll to position [36, 0]
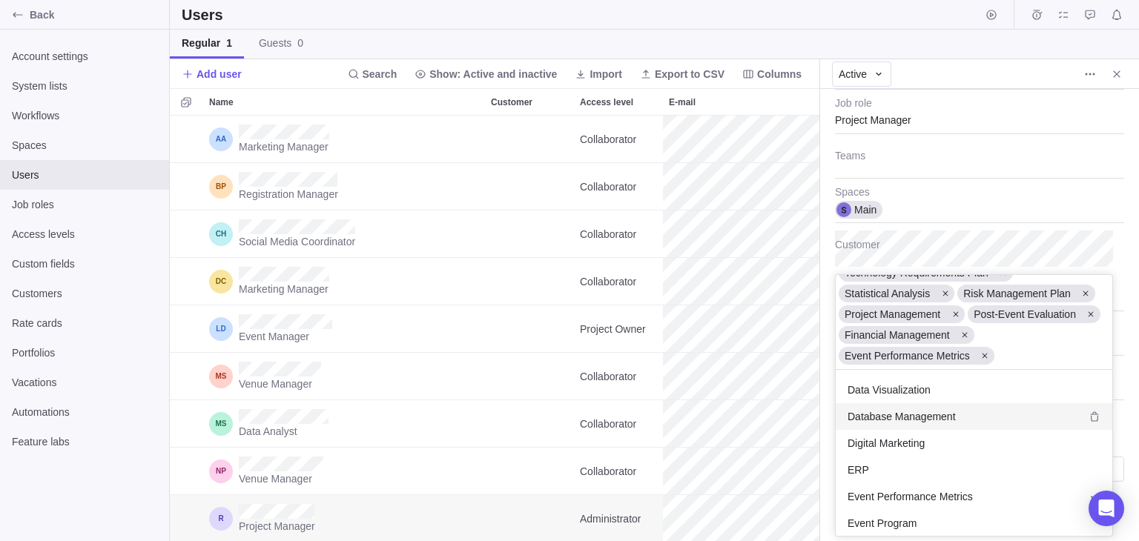
click at [977, 415] on div "Database Management" at bounding box center [974, 416] width 277 height 27
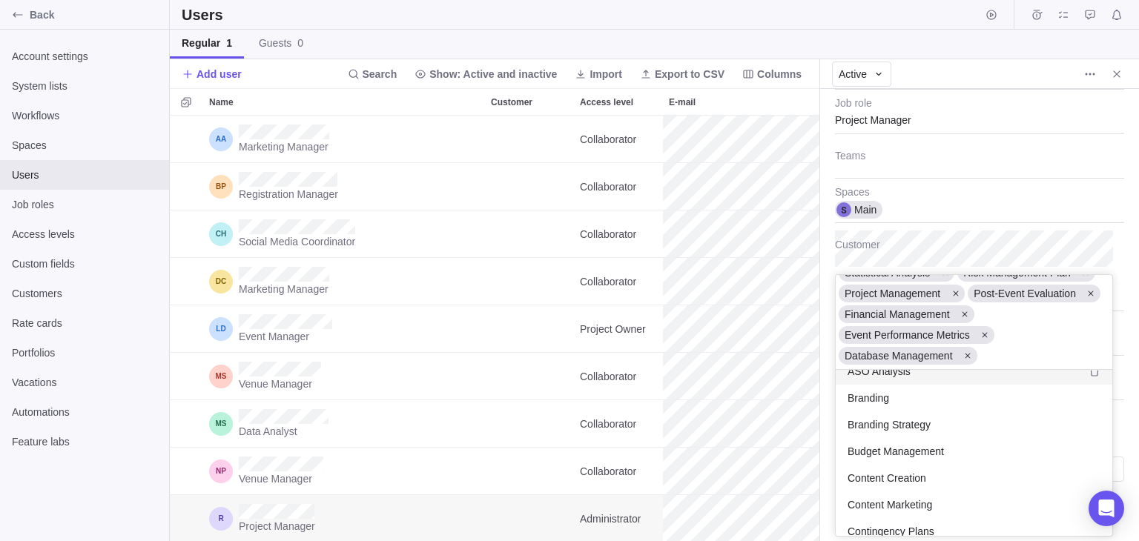
scroll to position [0, 0]
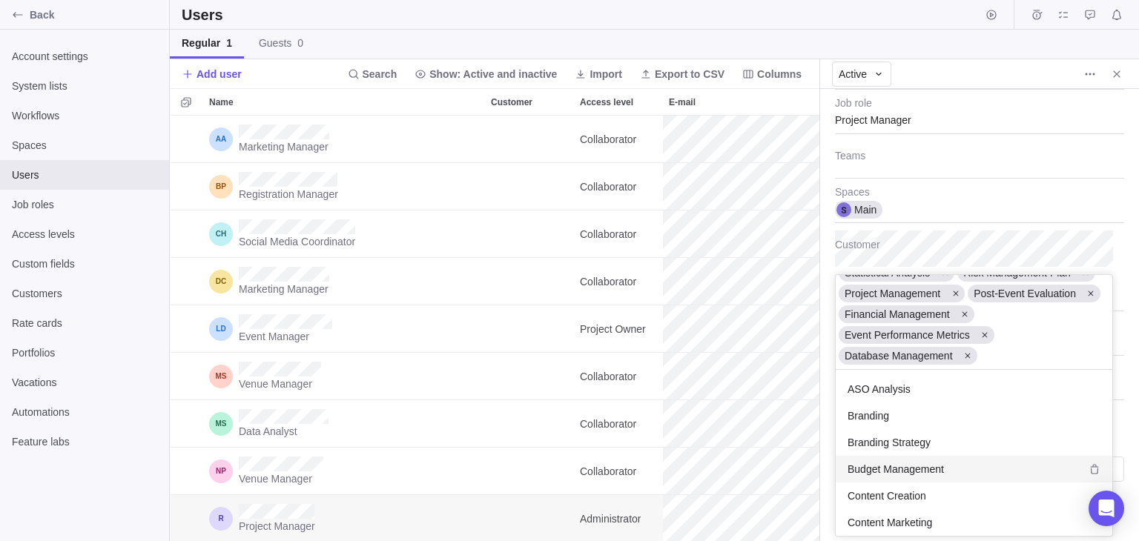
click at [936, 460] on div "Budget Management" at bounding box center [974, 469] width 277 height 27
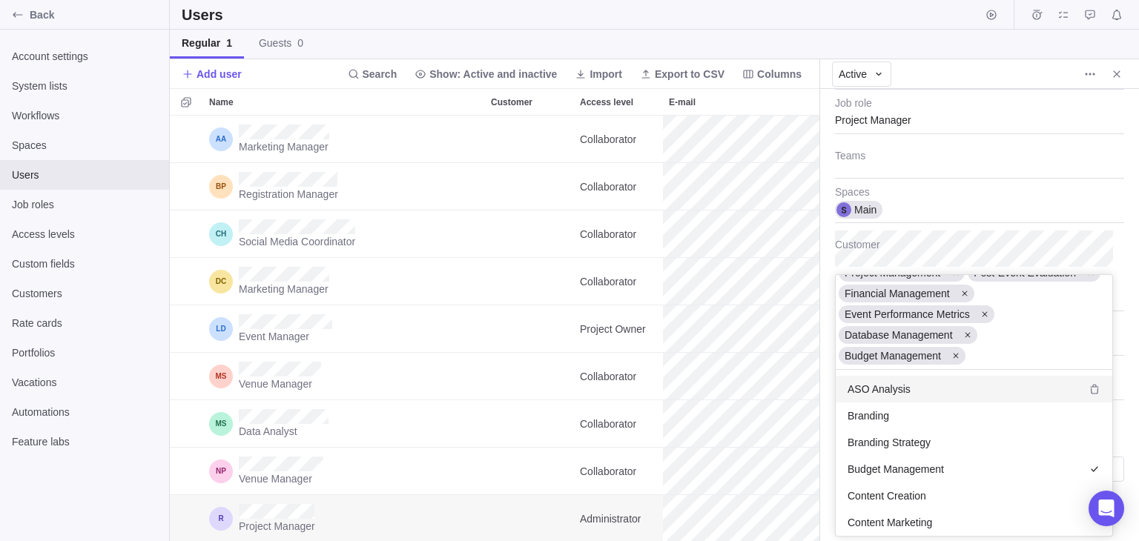
click at [1098, 240] on div "Last visit 32 min ago Email Administrator Access level Project Manager Job role…" at bounding box center [979, 315] width 319 height 452
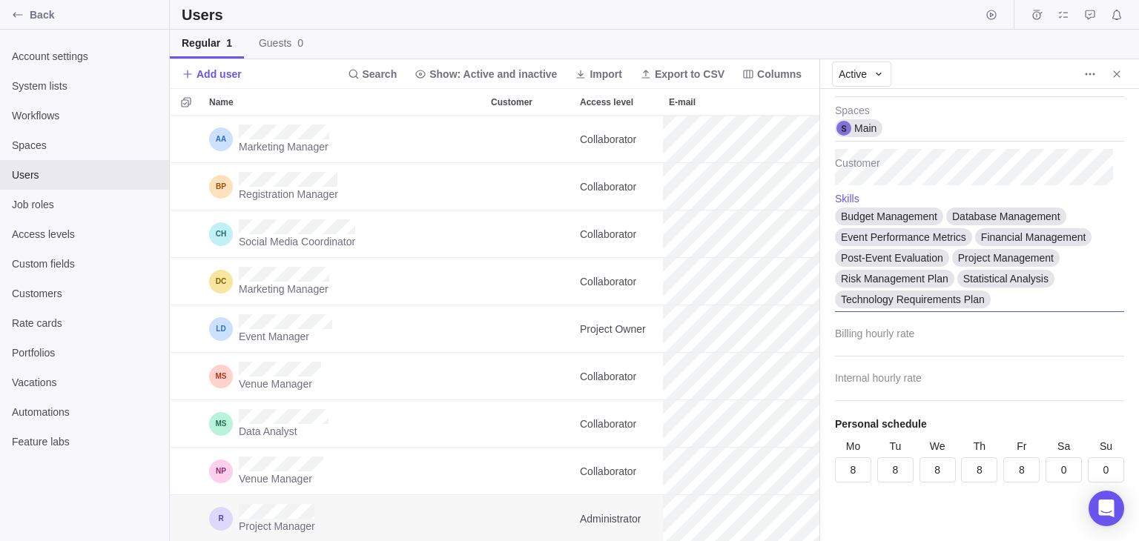
scroll to position [0, 0]
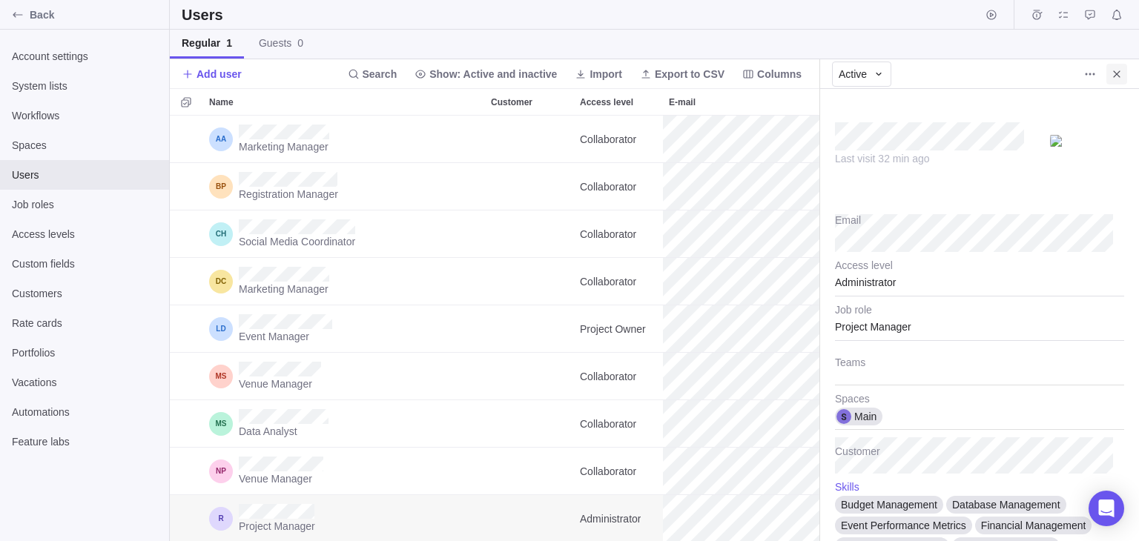
click at [1111, 73] on icon "Close" at bounding box center [1117, 74] width 12 height 12
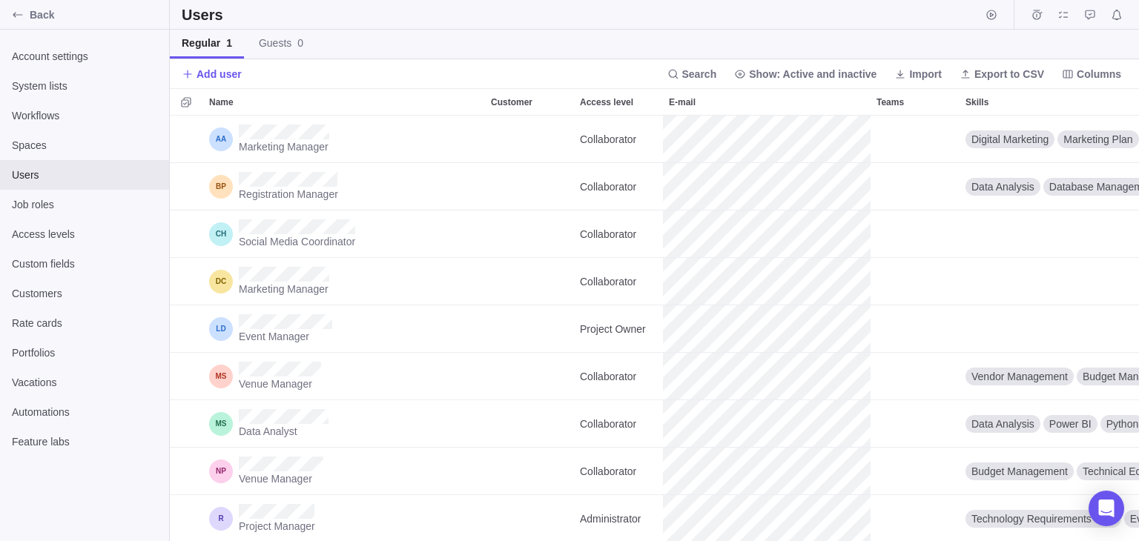
scroll to position [414, 958]
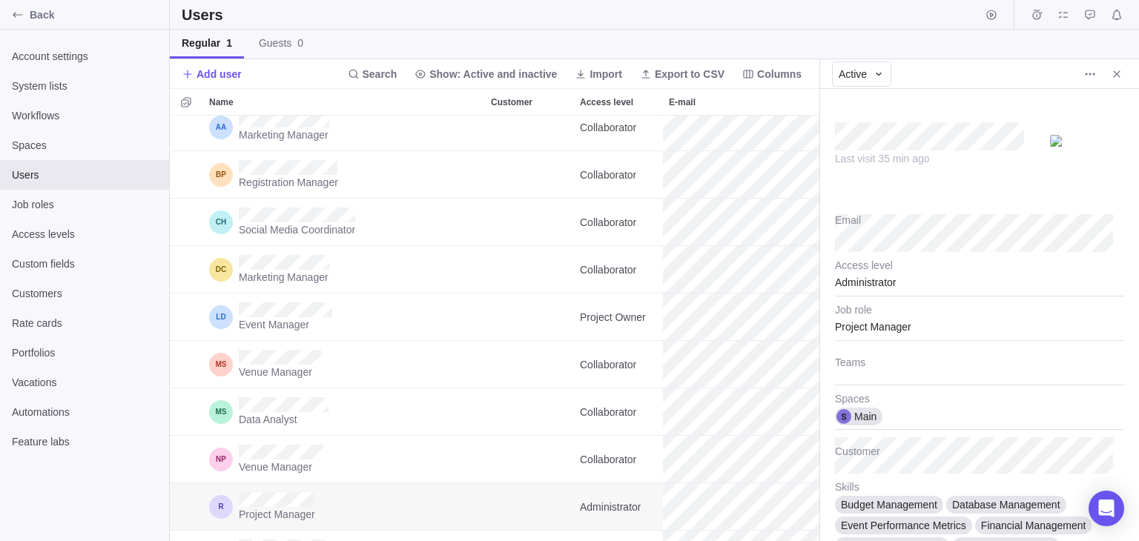
click at [956, 166] on div "Last visit 35 min ago" at bounding box center [979, 148] width 289 height 89
type textarea "x"
